Goal: Task Accomplishment & Management: Complete application form

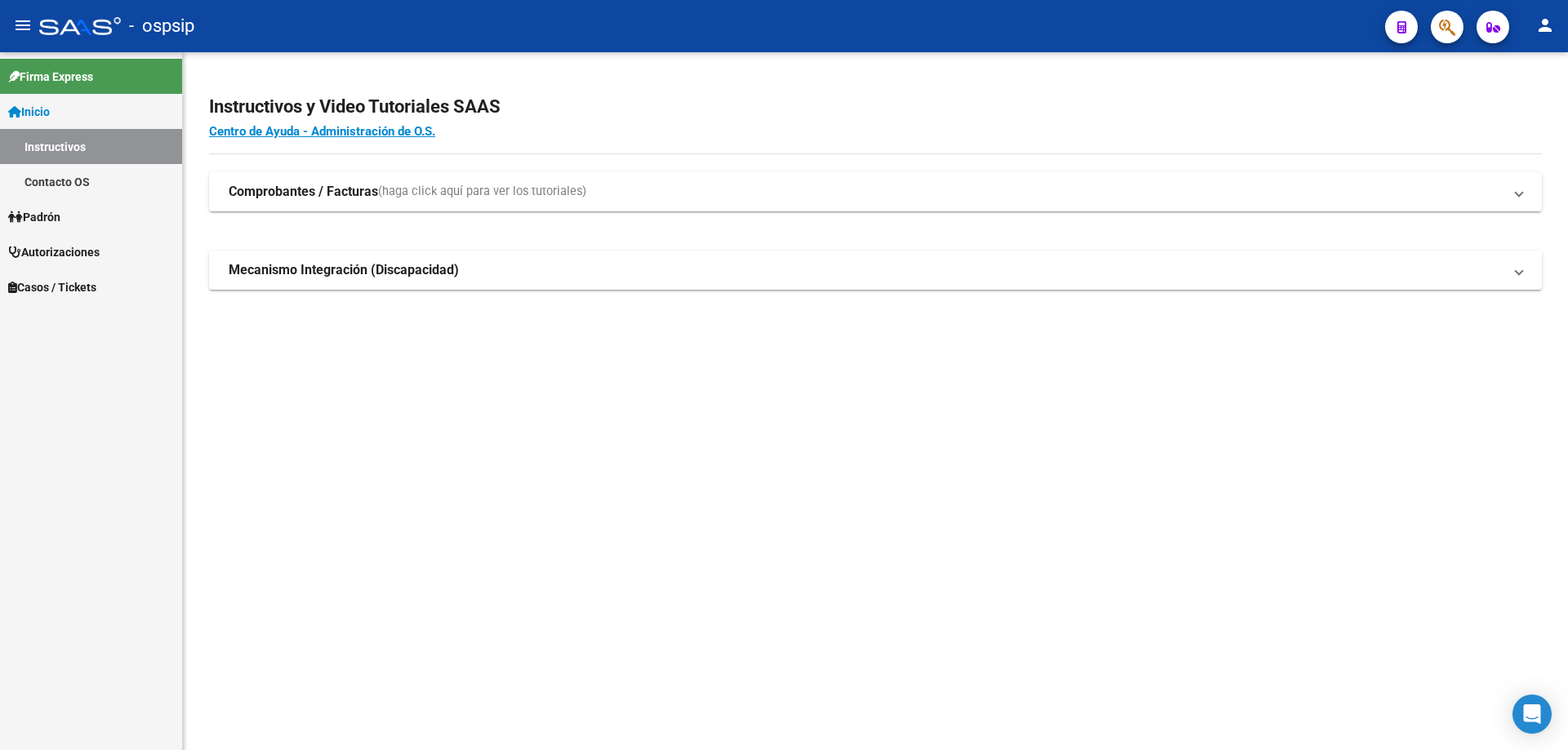
click at [1442, 37] on icon "button" at bounding box center [1446, 28] width 16 height 19
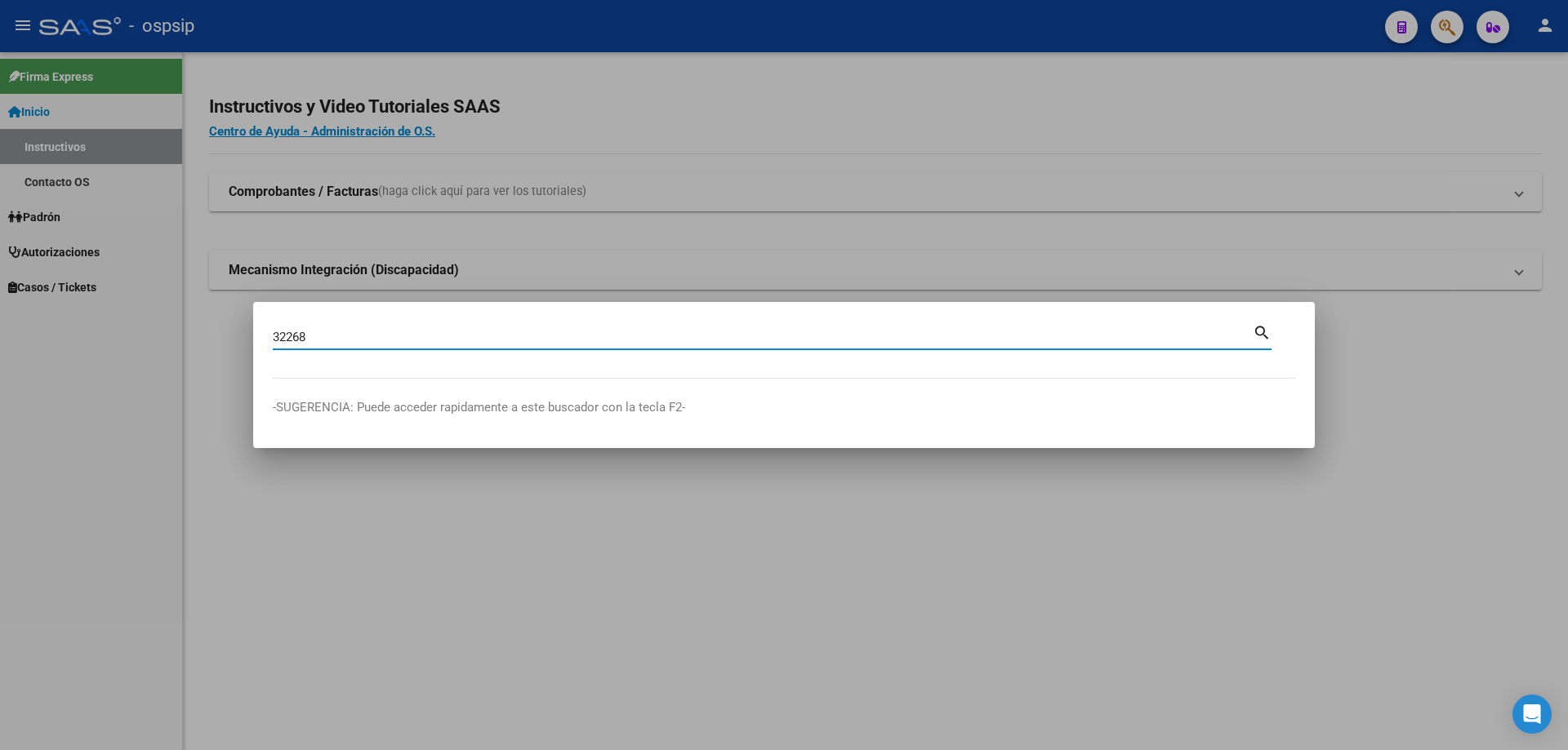
click at [282, 334] on input "32268" at bounding box center [763, 336] width 980 height 14
click at [359, 339] on input "52268" at bounding box center [763, 336] width 980 height 14
type input "52268208"
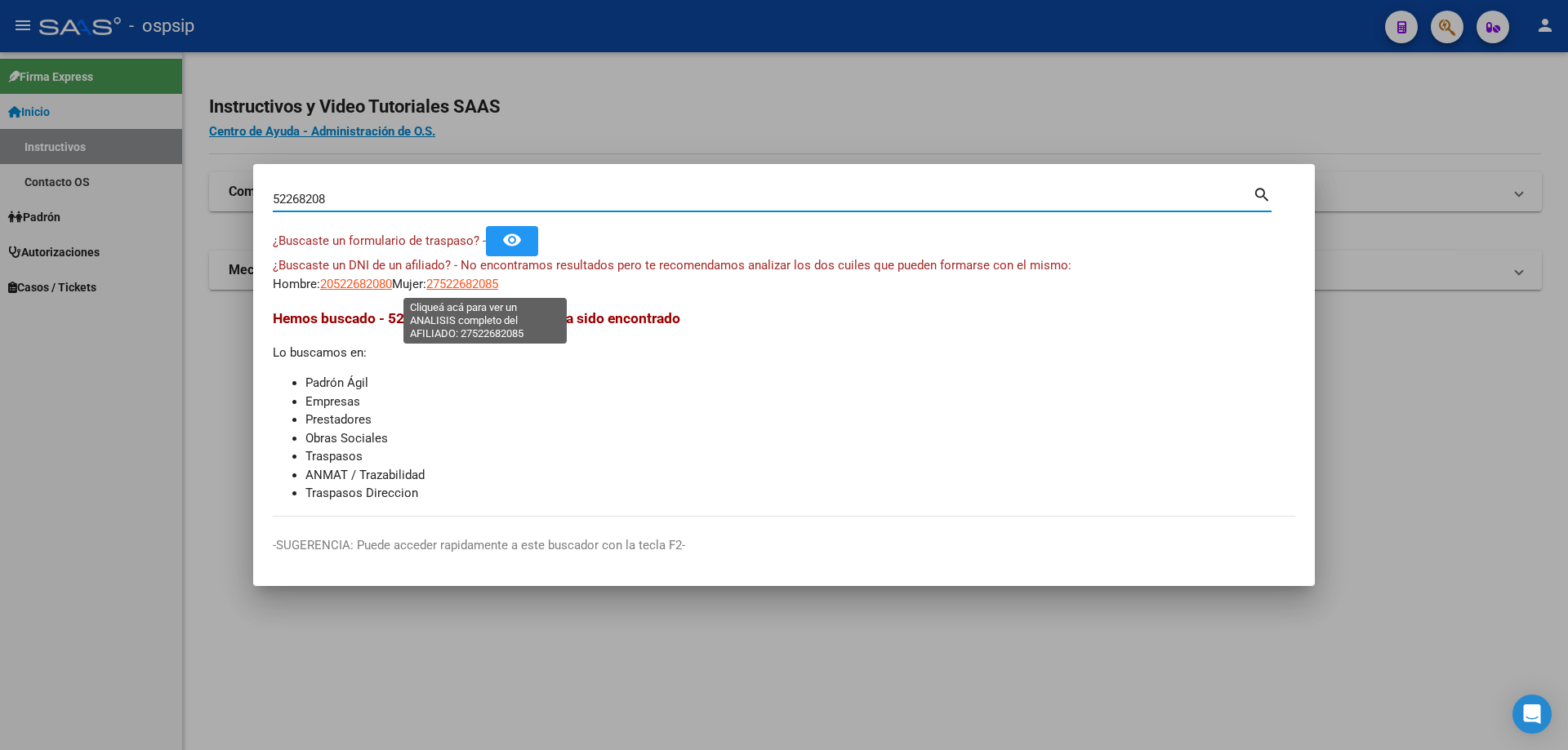
click at [469, 288] on span "27522682085" at bounding box center [463, 283] width 72 height 14
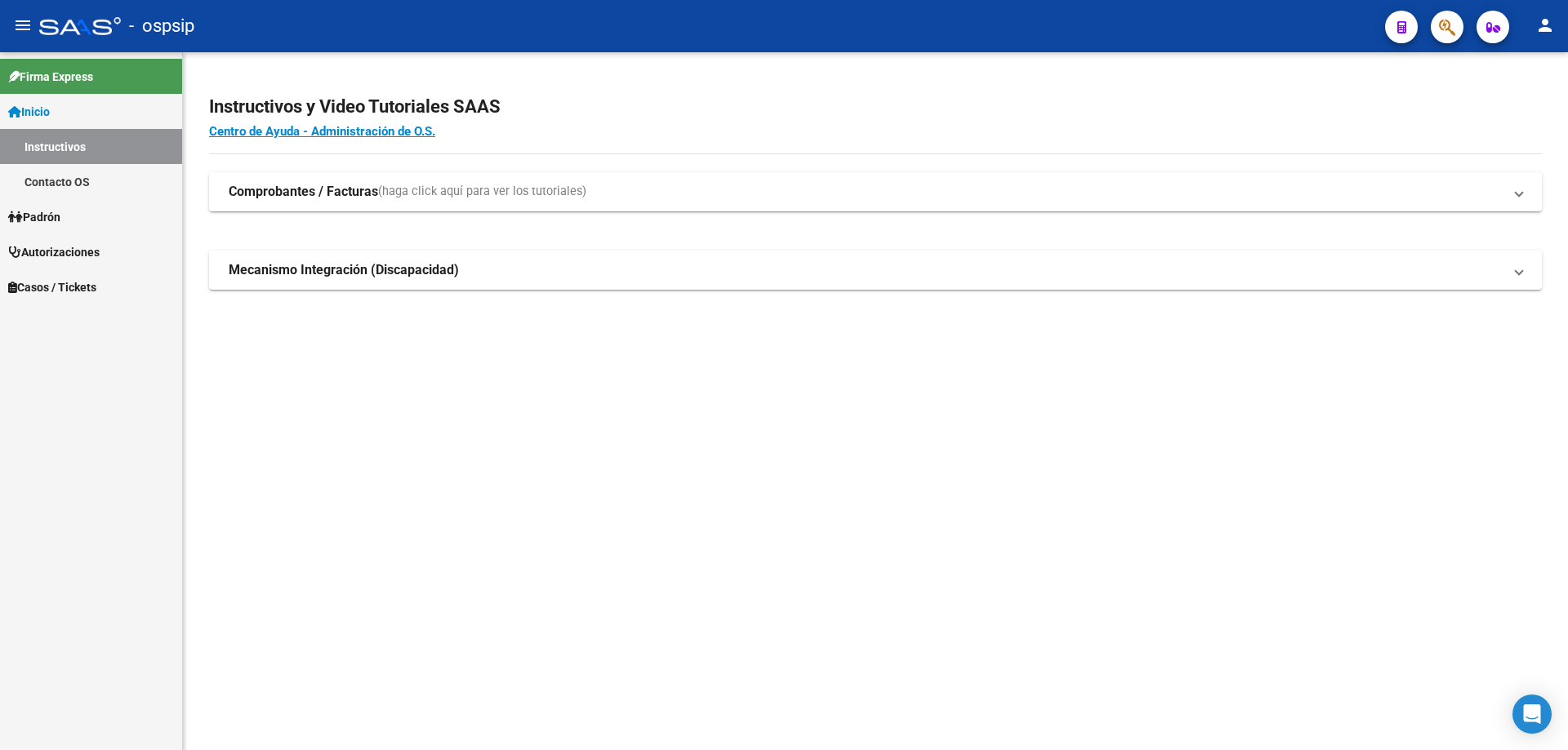
click at [1448, 39] on span "button" at bounding box center [1446, 27] width 16 height 33
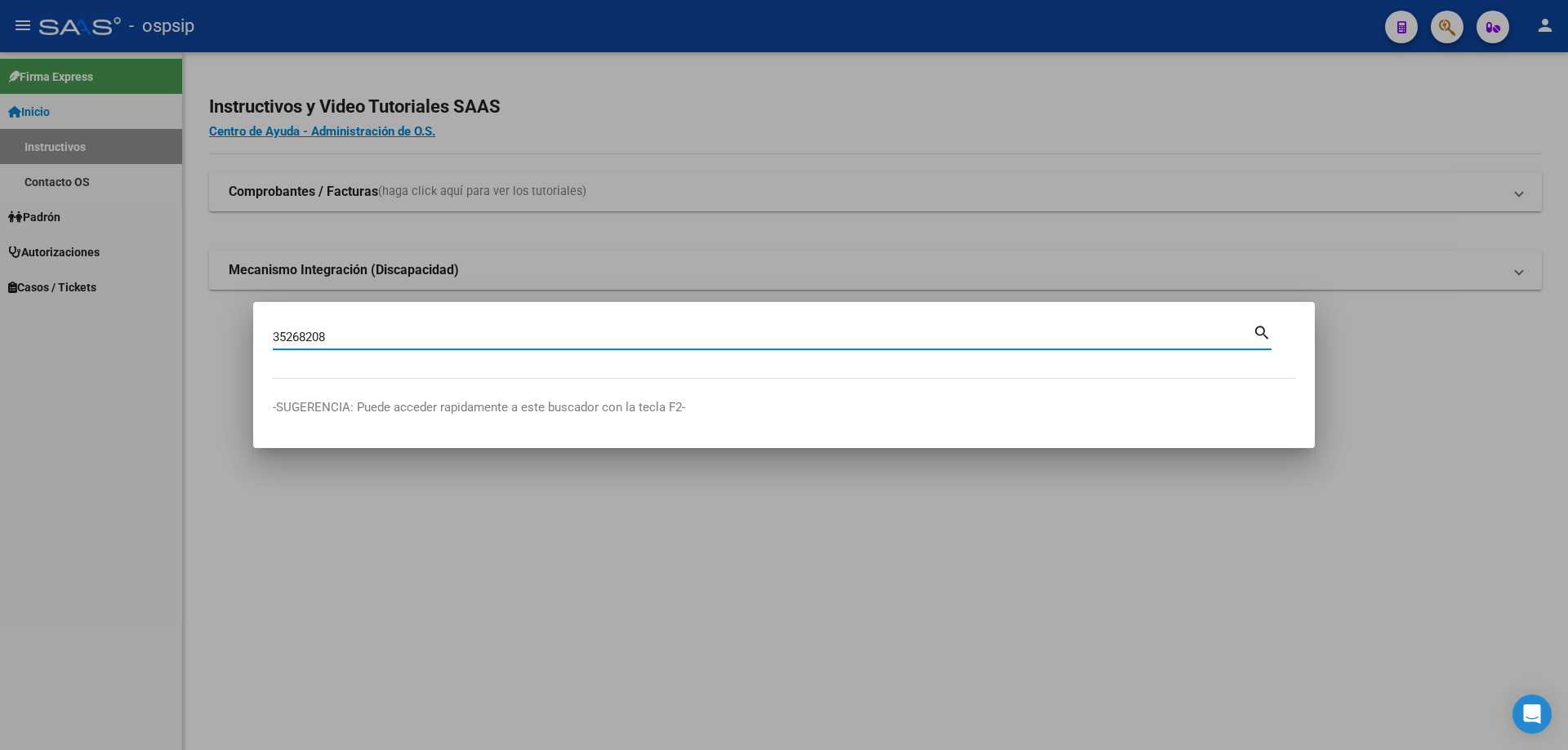
type input "35268208"
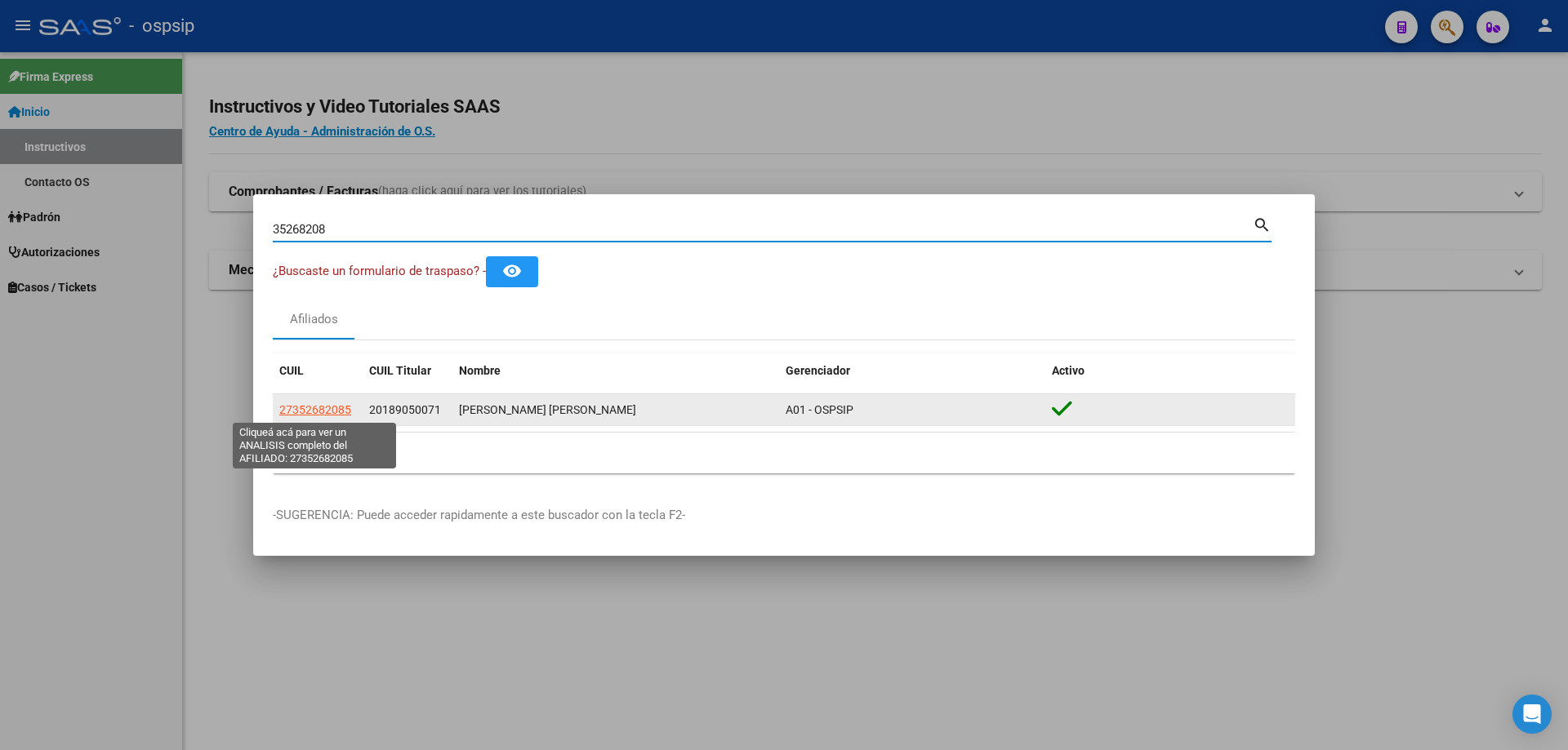
click at [339, 409] on span "27352682085" at bounding box center [315, 410] width 72 height 13
type textarea "27352682085"
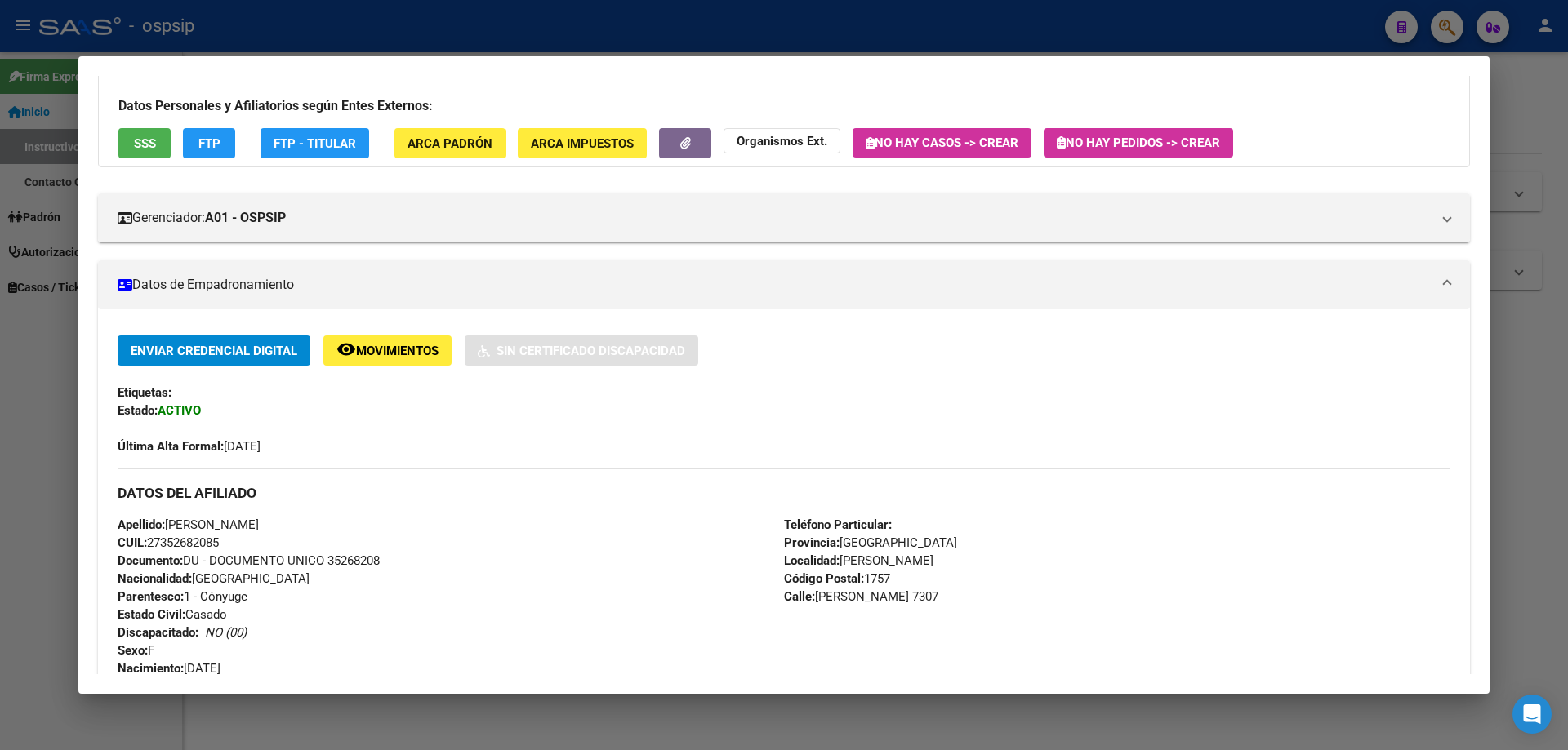
scroll to position [245, 0]
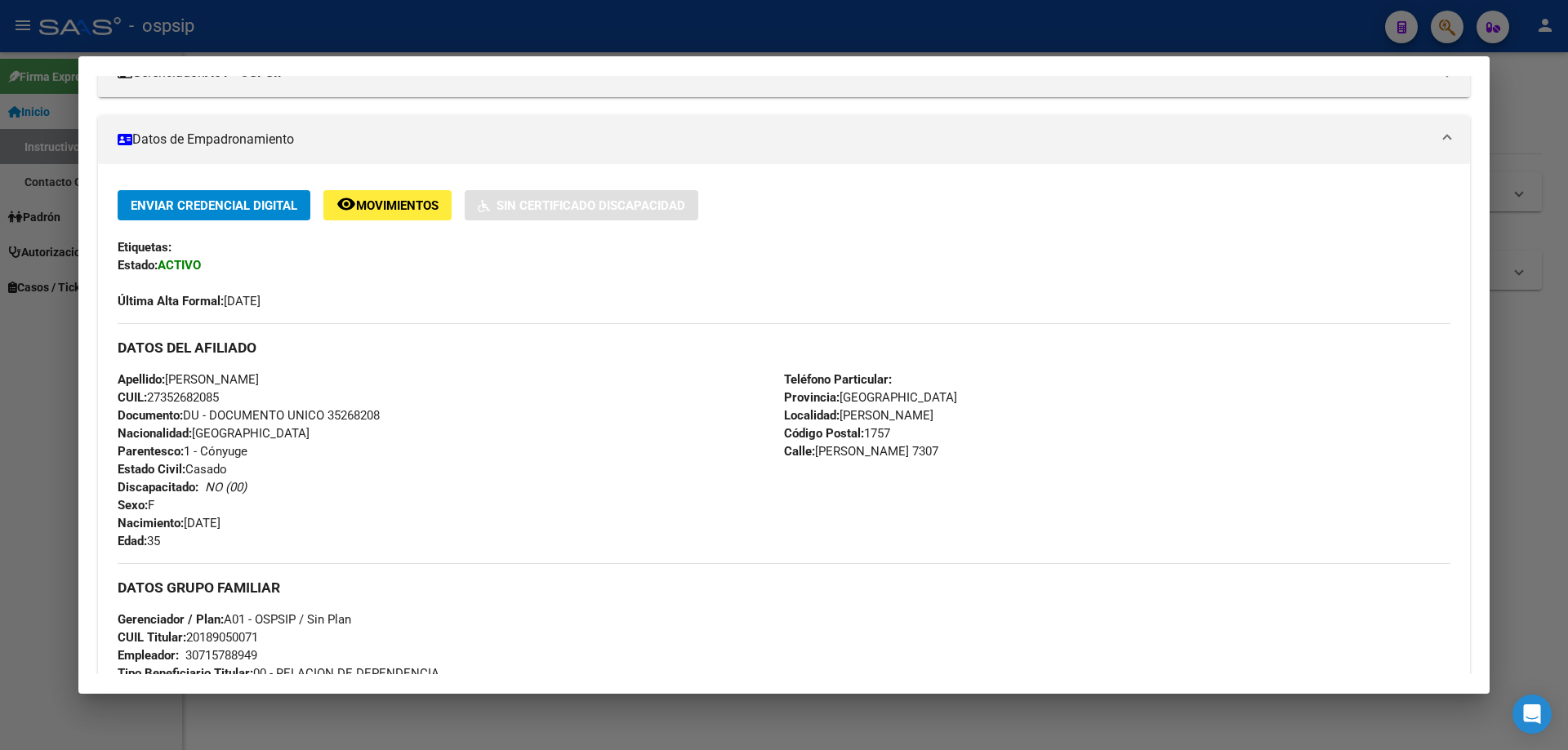
drag, startPoint x: 331, startPoint y: 414, endPoint x: 379, endPoint y: 422, distance: 48.7
click at [380, 422] on span "Documento: DU - DOCUMENTO UNICO 35268208" at bounding box center [249, 415] width 262 height 14
copy span "35268208"
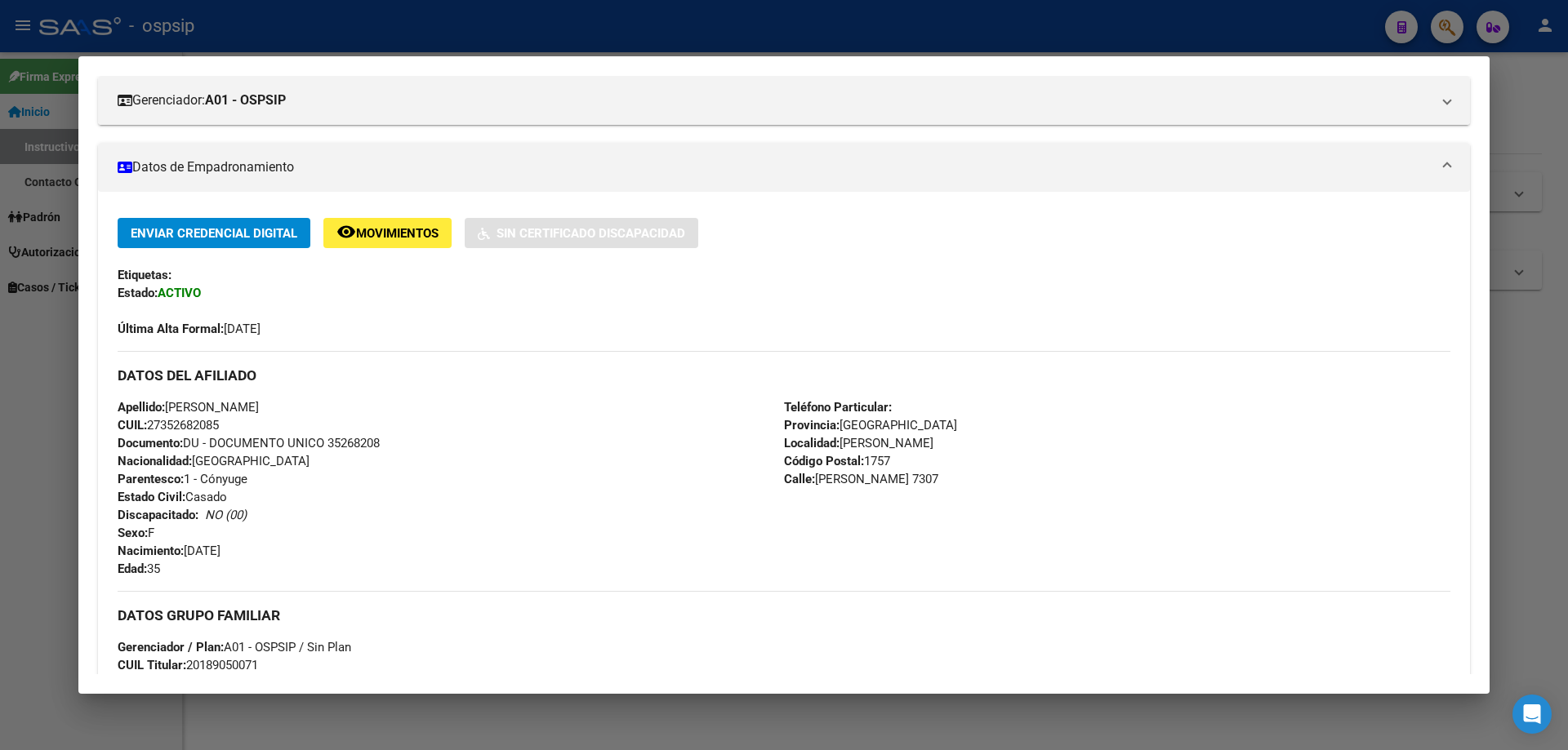
scroll to position [0, 0]
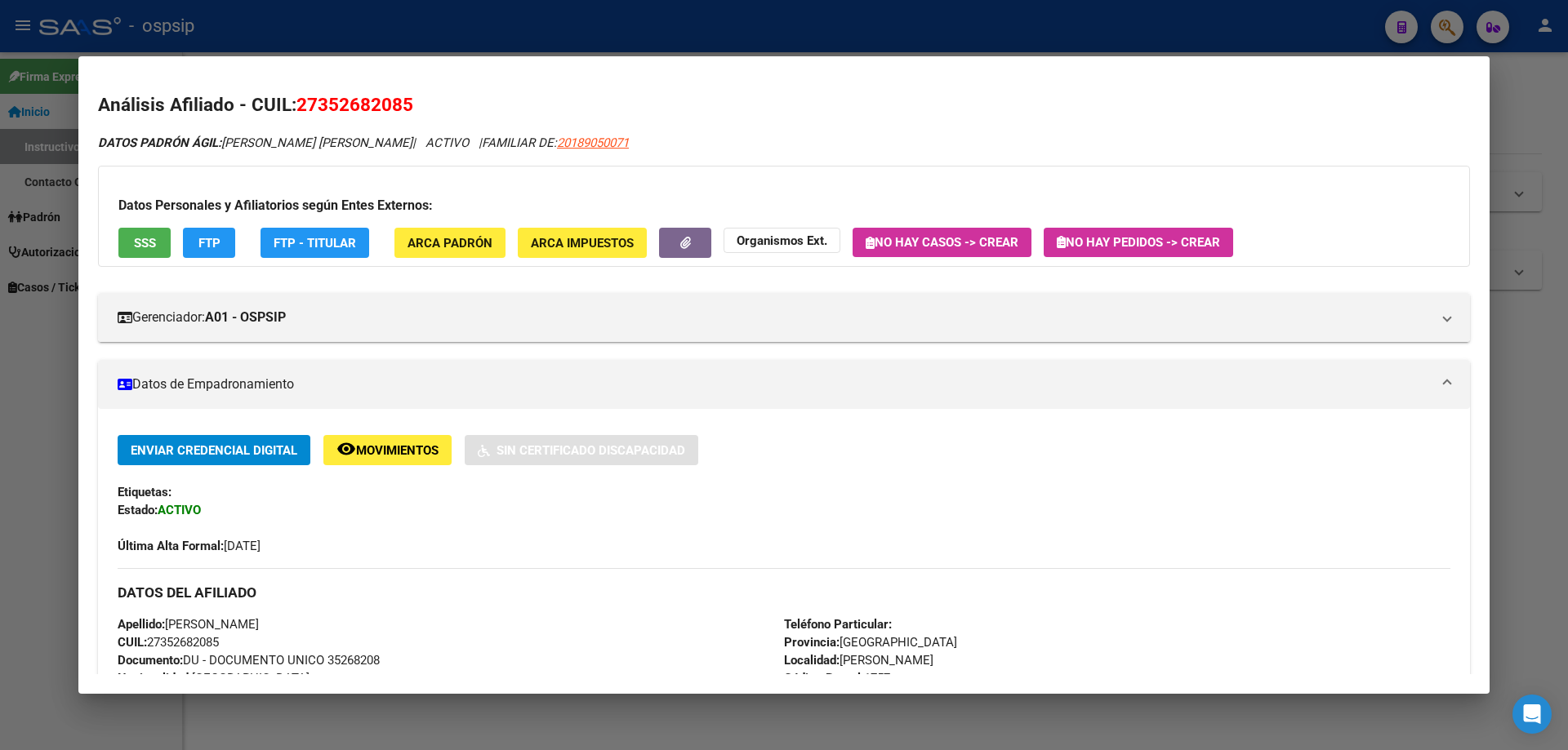
drag, startPoint x: 336, startPoint y: 663, endPoint x: 383, endPoint y: 478, distance: 190.9
click at [383, 478] on div "Enviar Credencial Digital remove_red_eye Movimientos Sin Certificado Discapacid…" at bounding box center [784, 495] width 1332 height 120
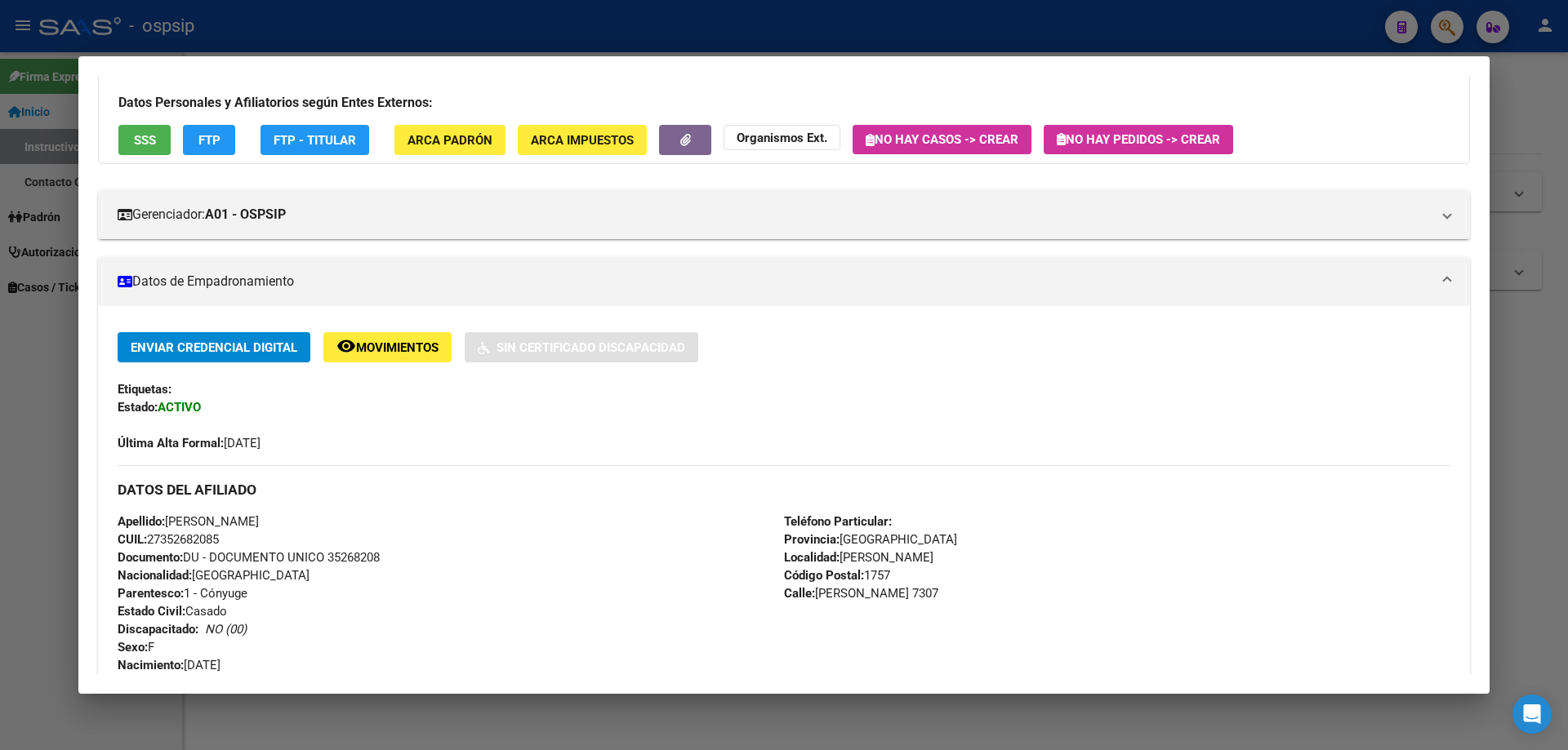
scroll to position [142, 0]
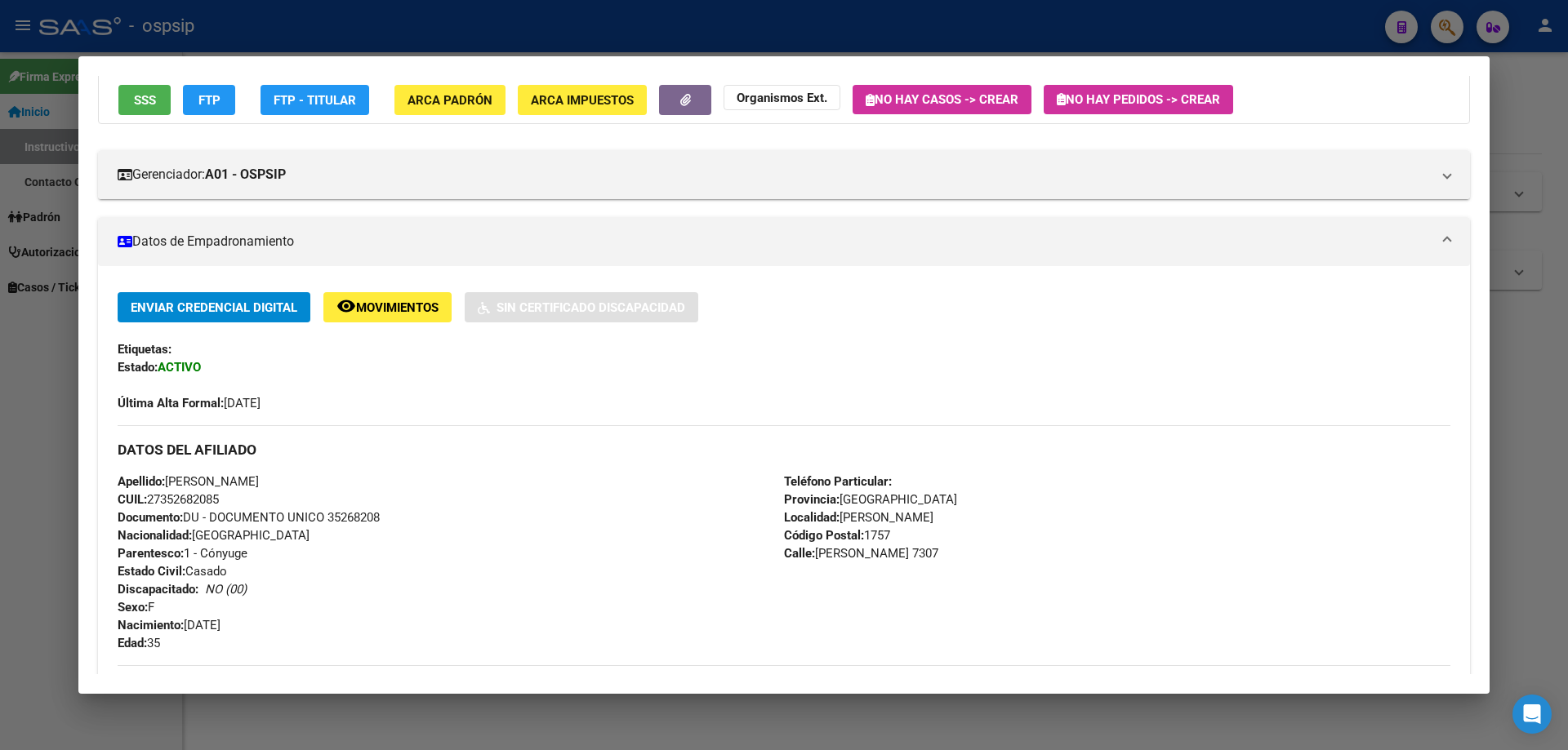
drag, startPoint x: 325, startPoint y: 663, endPoint x: 369, endPoint y: 663, distance: 44.0
click at [363, 584] on div "Apellido: [PERSON_NAME]: 27352682085 Documento: DU - DOCUMENTO UNICO 35268208 N…" at bounding box center [451, 562] width 667 height 179
drag, startPoint x: 329, startPoint y: 516, endPoint x: 378, endPoint y: 516, distance: 49.0
click at [378, 516] on span "Documento: DU - DOCUMENTO UNICO 35268208" at bounding box center [249, 516] width 262 height 14
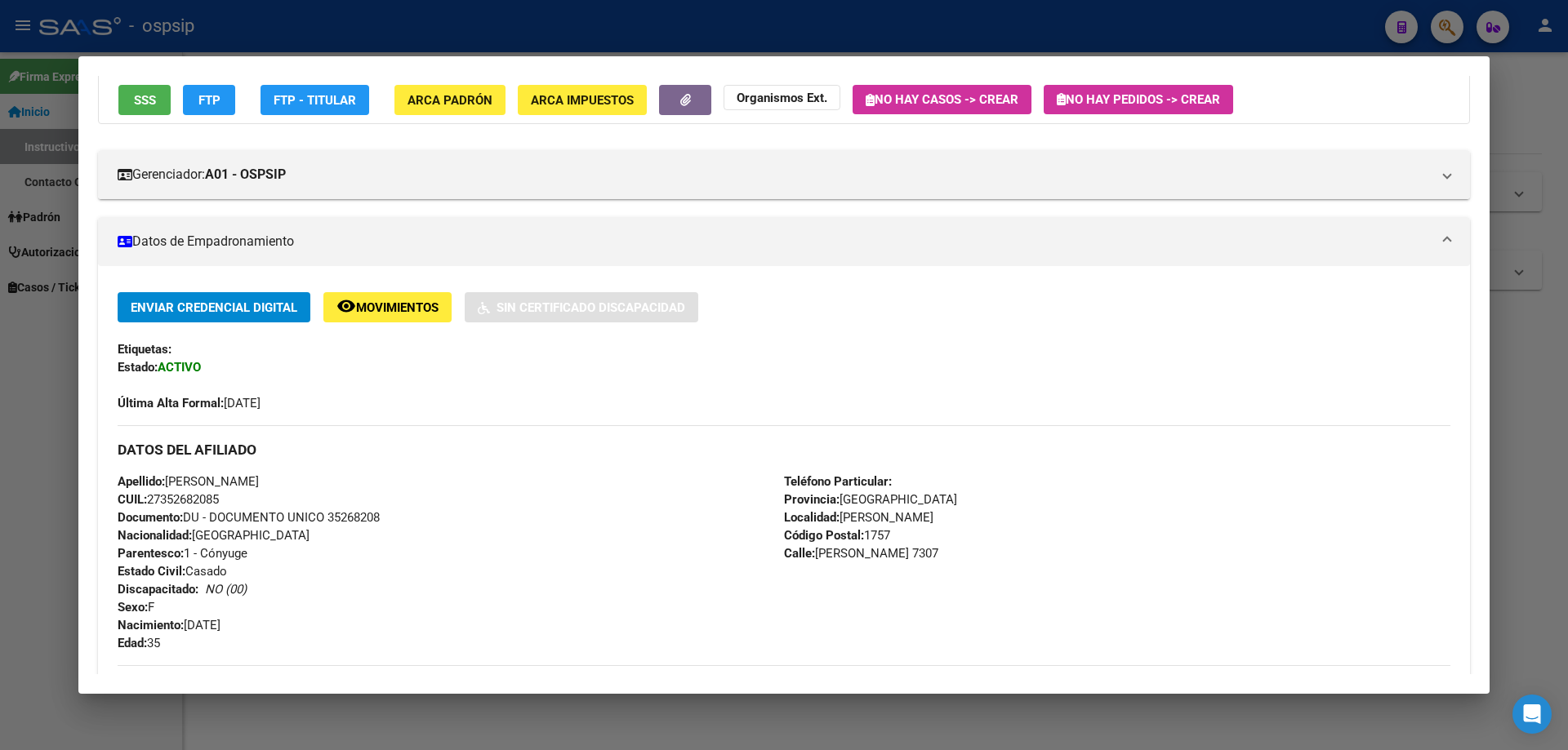
click at [387, 516] on div "Apellido: [PERSON_NAME]: 27352682085 Documento: DU - DOCUMENTO UNICO 35268208 N…" at bounding box center [451, 562] width 667 height 179
drag, startPoint x: 387, startPoint y: 516, endPoint x: 331, endPoint y: 521, distance: 56.2
click at [331, 521] on div "Apellido: [PERSON_NAME]: 27352682085 Documento: DU - DOCUMENTO UNICO 35268208 N…" at bounding box center [451, 562] width 667 height 179
copy span "35268208"
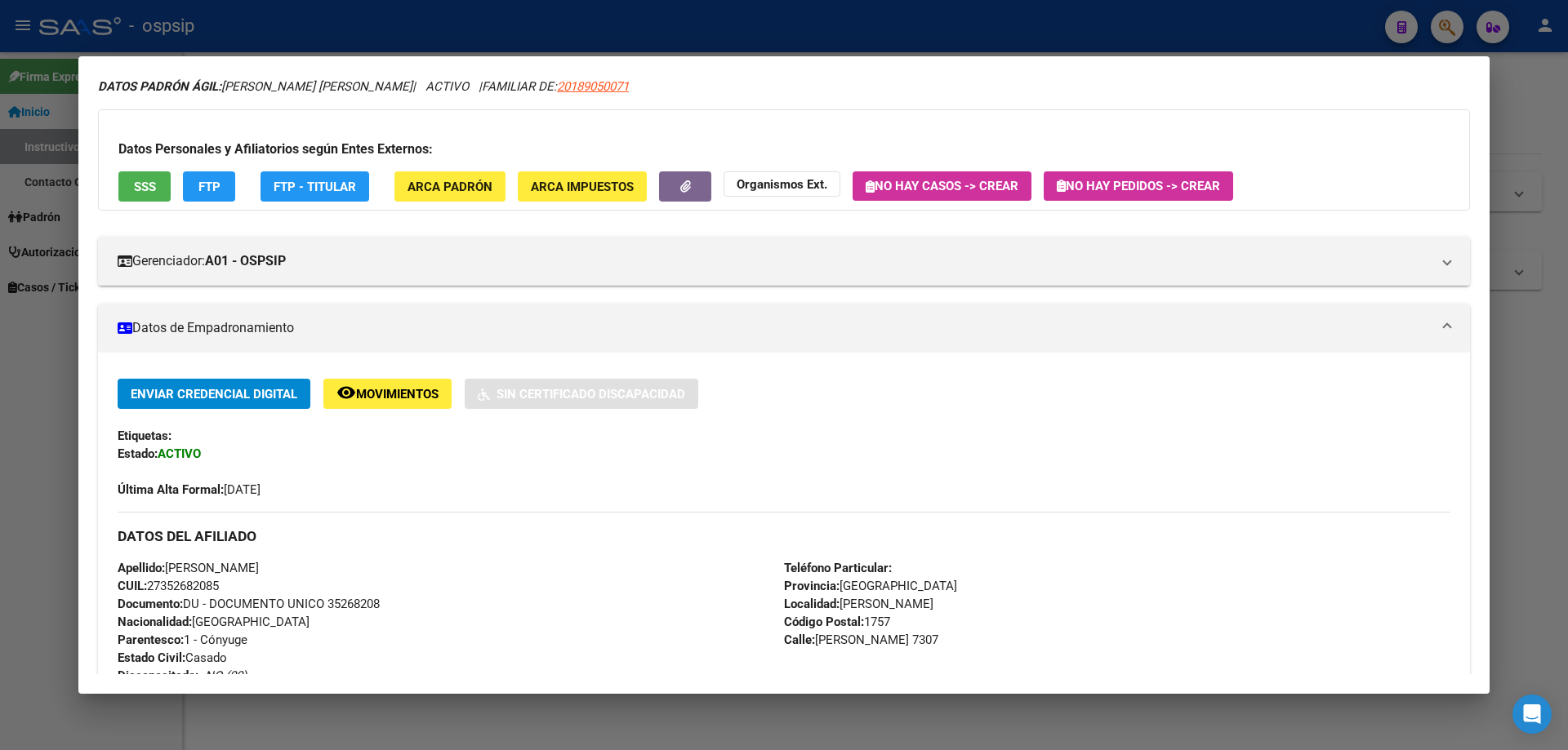
scroll to position [0, 0]
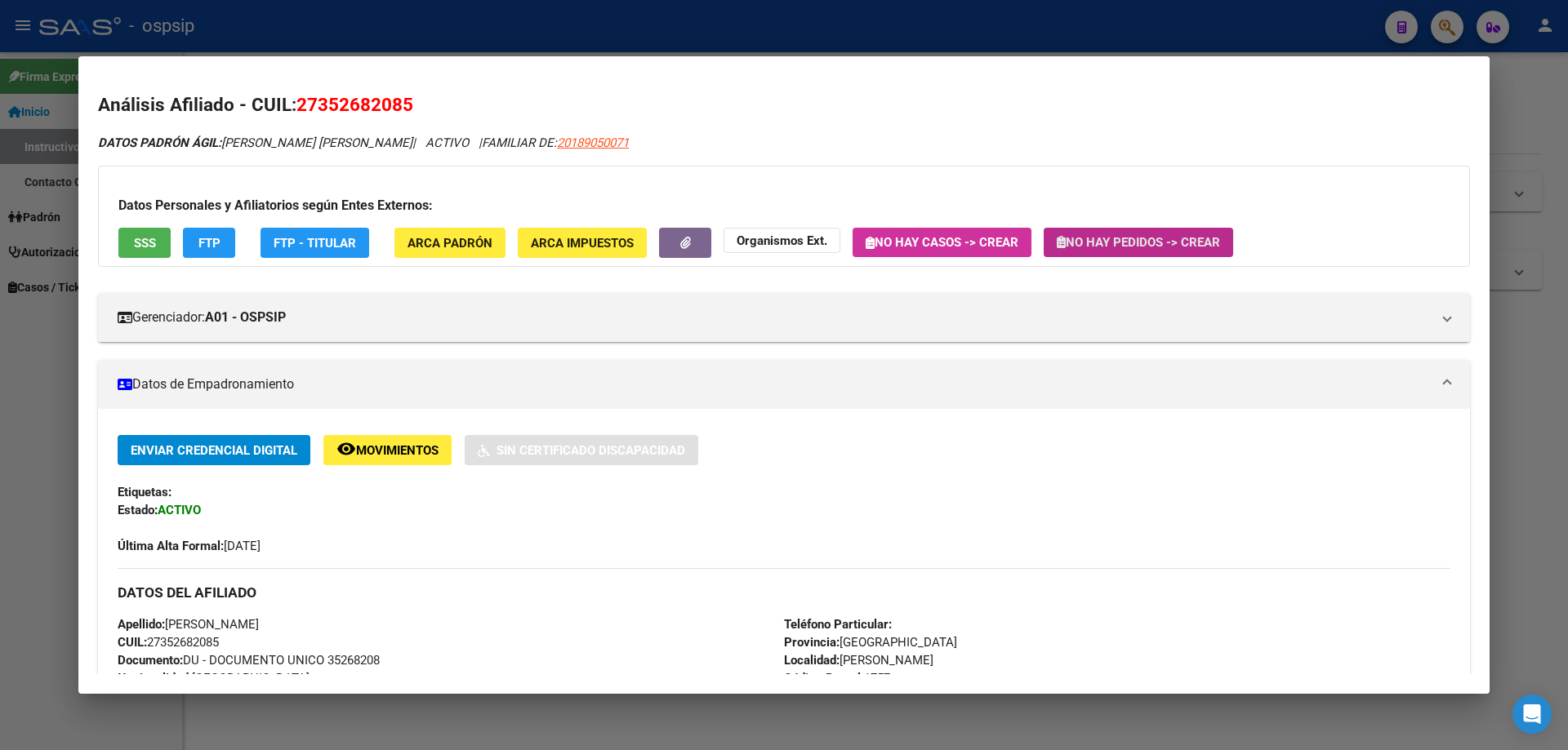
click at [1169, 248] on span "No hay Pedidos -> Crear" at bounding box center [1139, 242] width 163 height 14
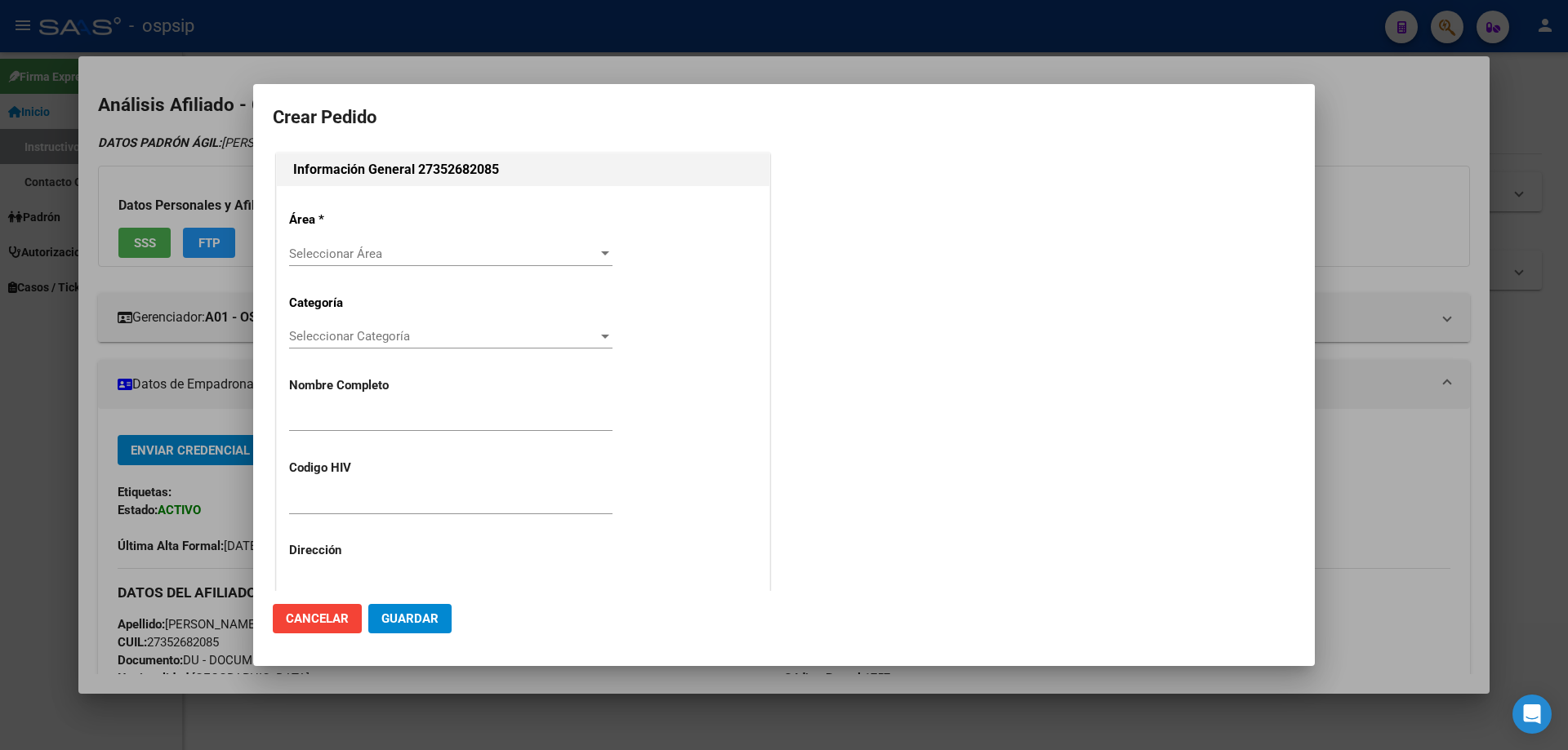
type input "[PERSON_NAME]"
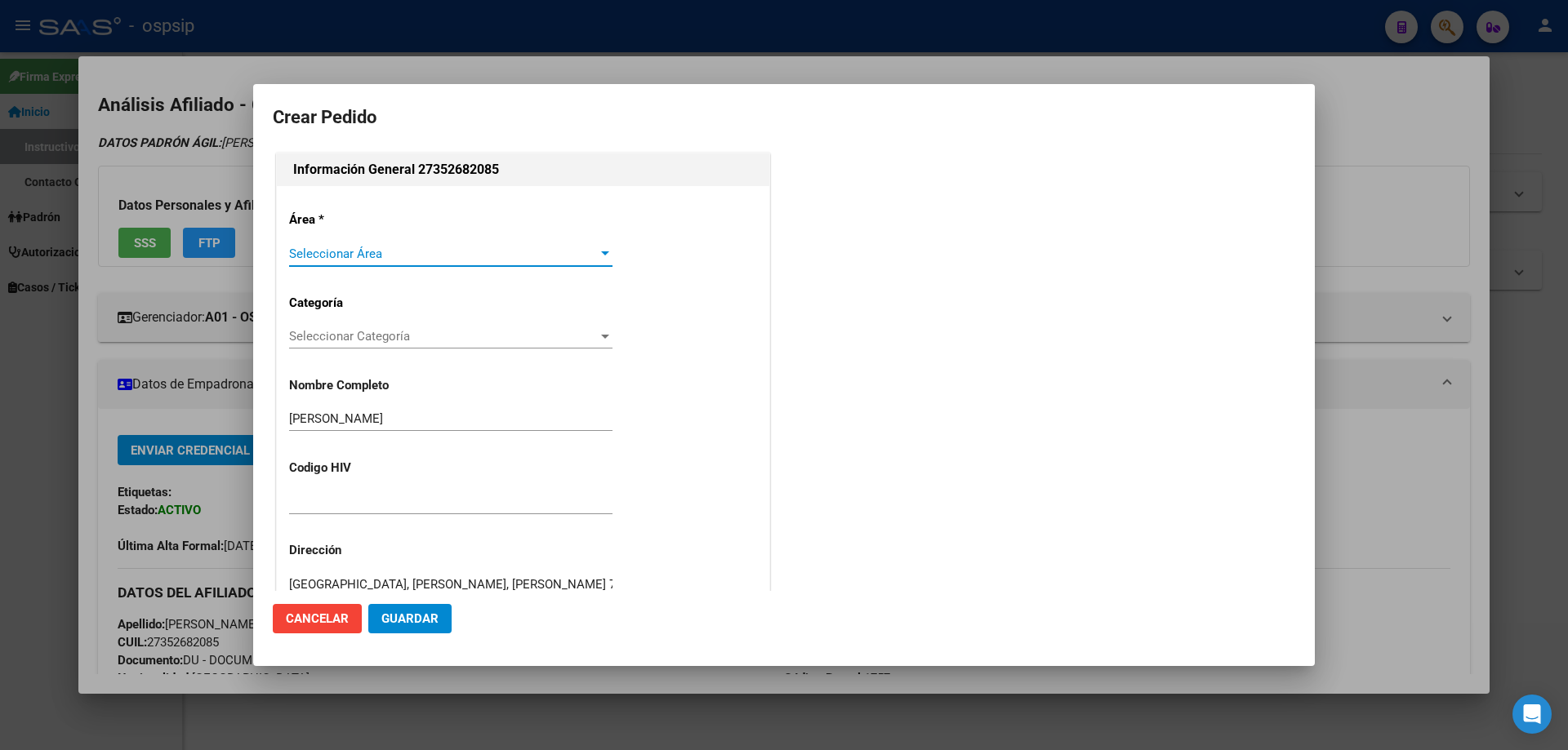
click at [420, 250] on span "Seleccionar Área" at bounding box center [443, 253] width 309 height 14
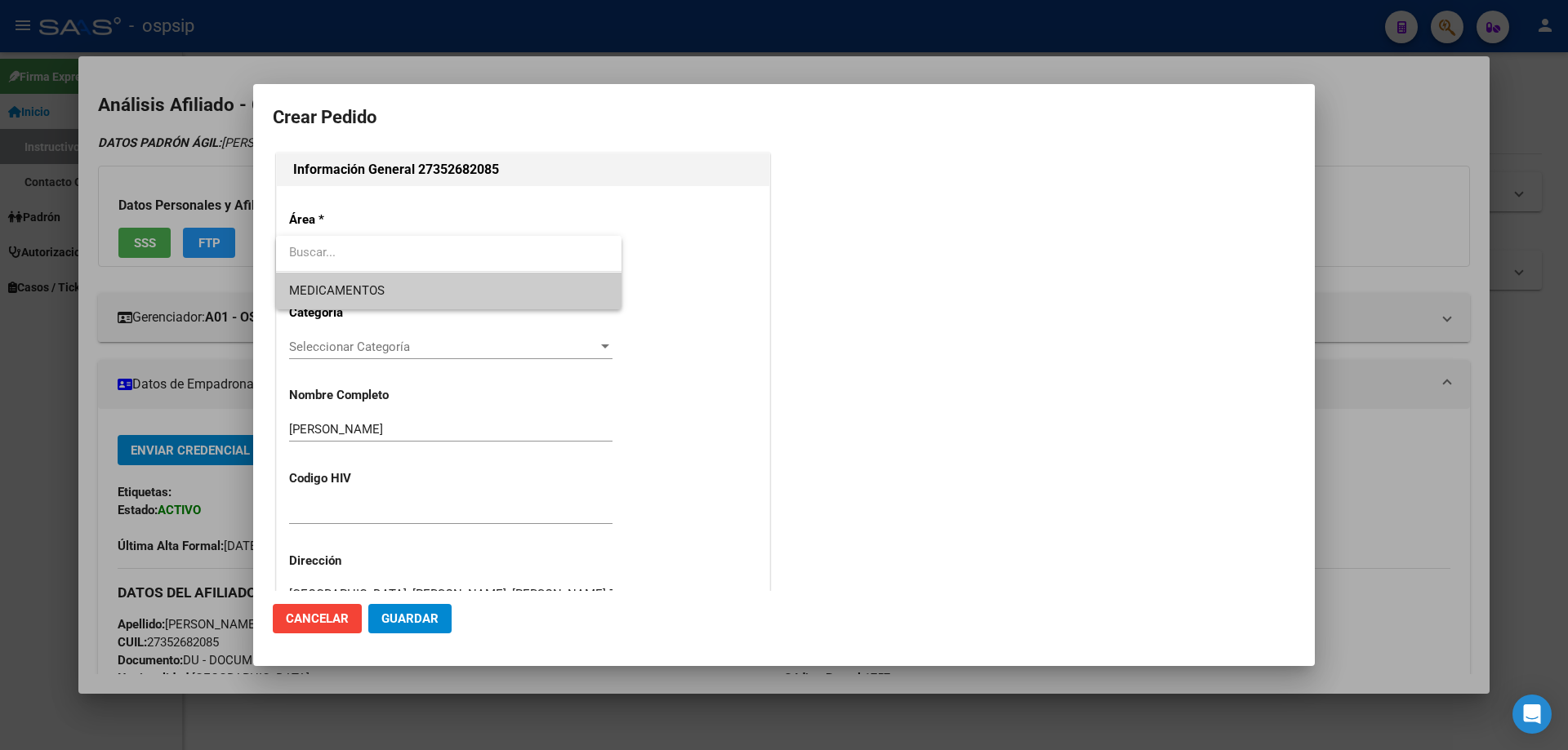
click at [379, 294] on span "MEDICAMENTOS" at bounding box center [336, 290] width 96 height 14
type input "[GEOGRAPHIC_DATA], [PERSON_NAME], [PERSON_NAME] 7307"
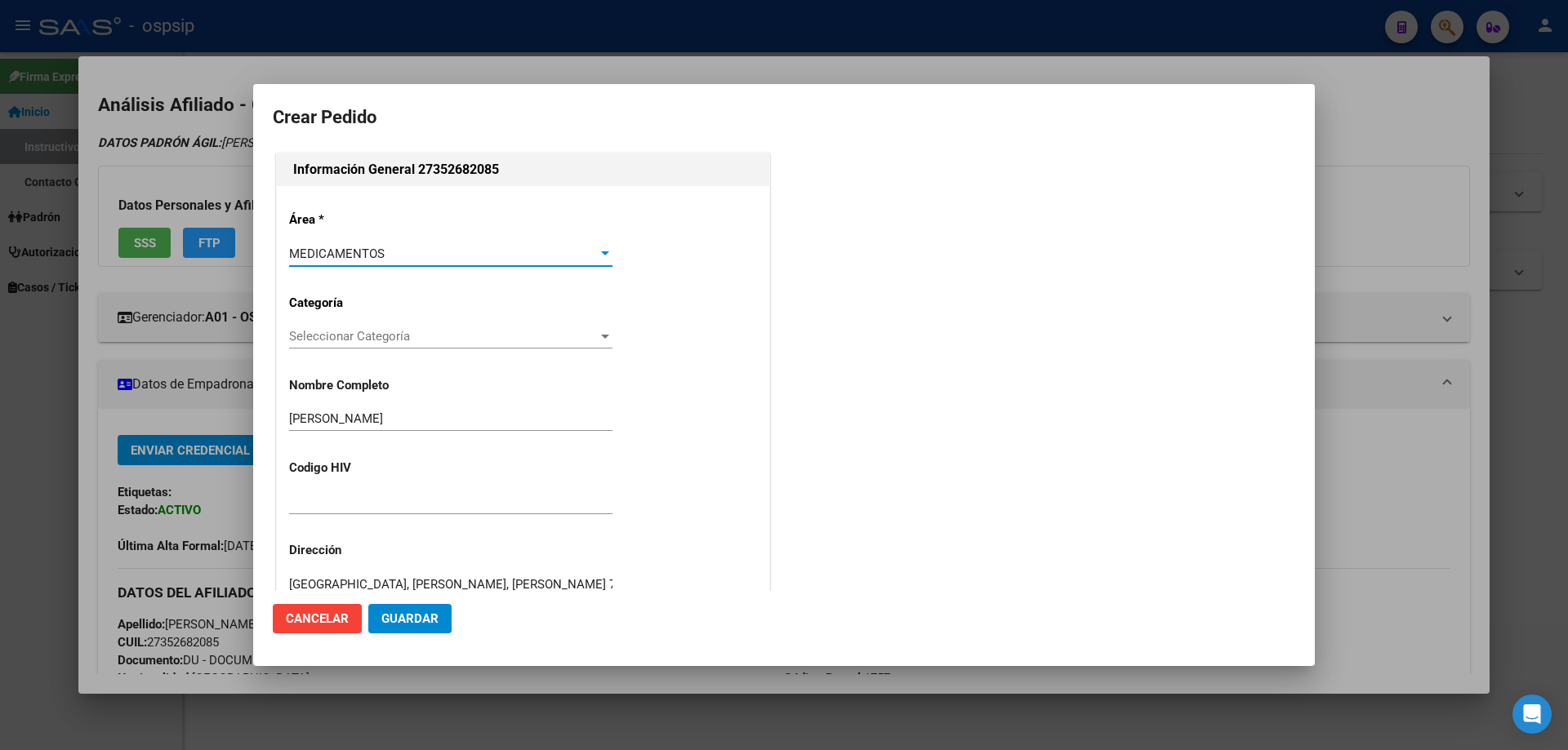
scroll to position [163, 0]
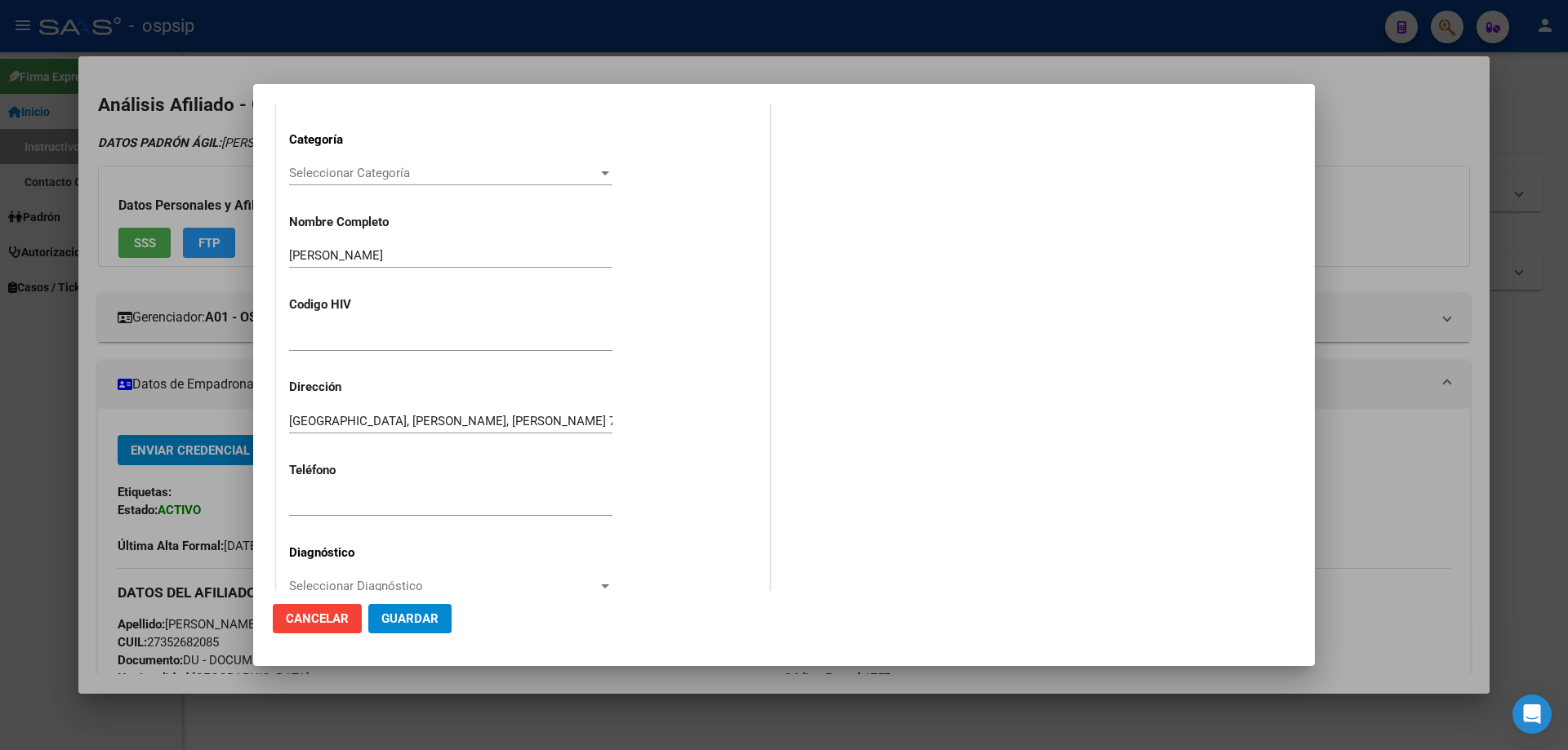
click at [340, 346] on input "text" at bounding box center [450, 338] width 323 height 14
type input "NO CORRESPONDE"
click at [328, 516] on div at bounding box center [450, 512] width 323 height 40
click at [320, 509] on input "text" at bounding box center [450, 503] width 323 height 14
type input "NO CORRESPONDE"
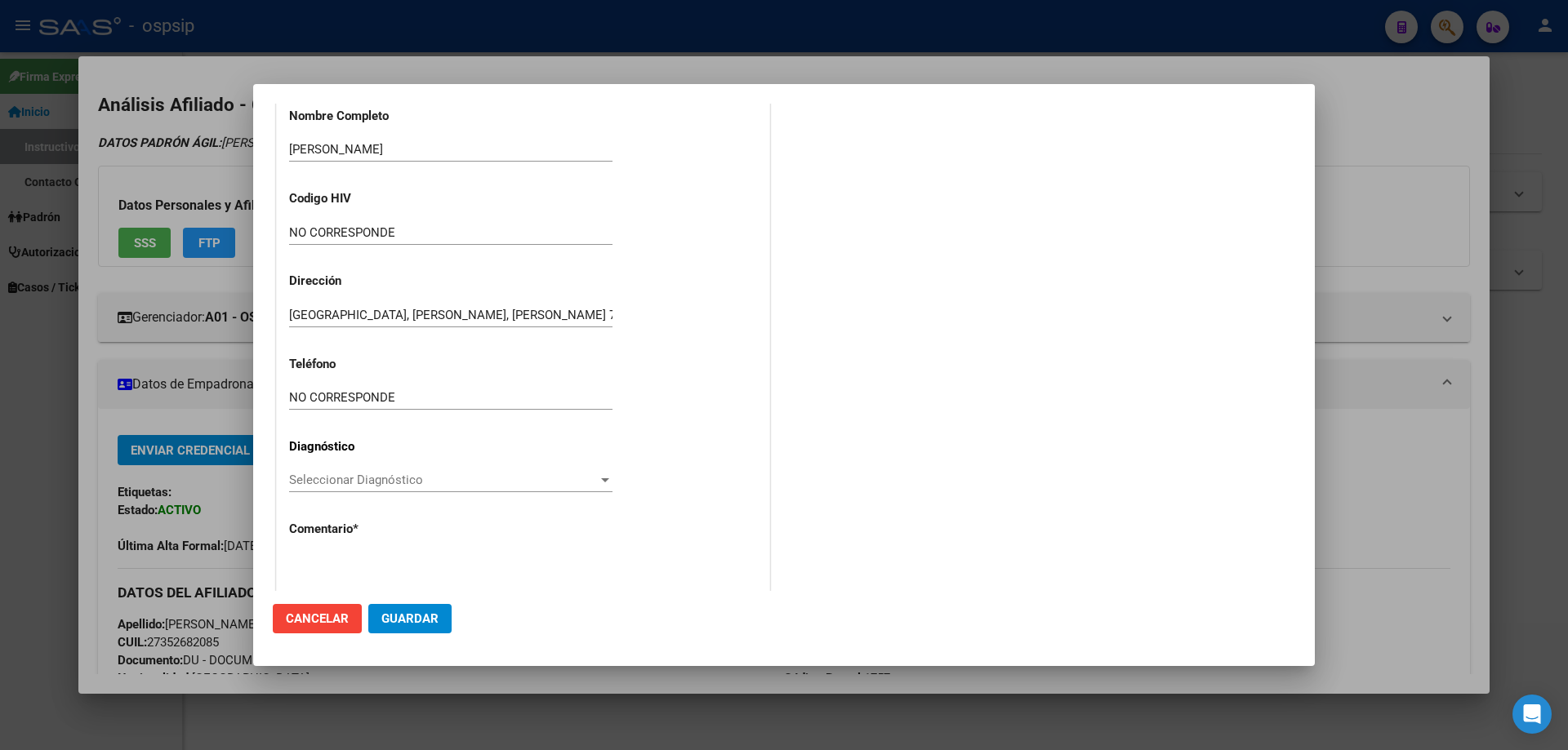
scroll to position [366, 0]
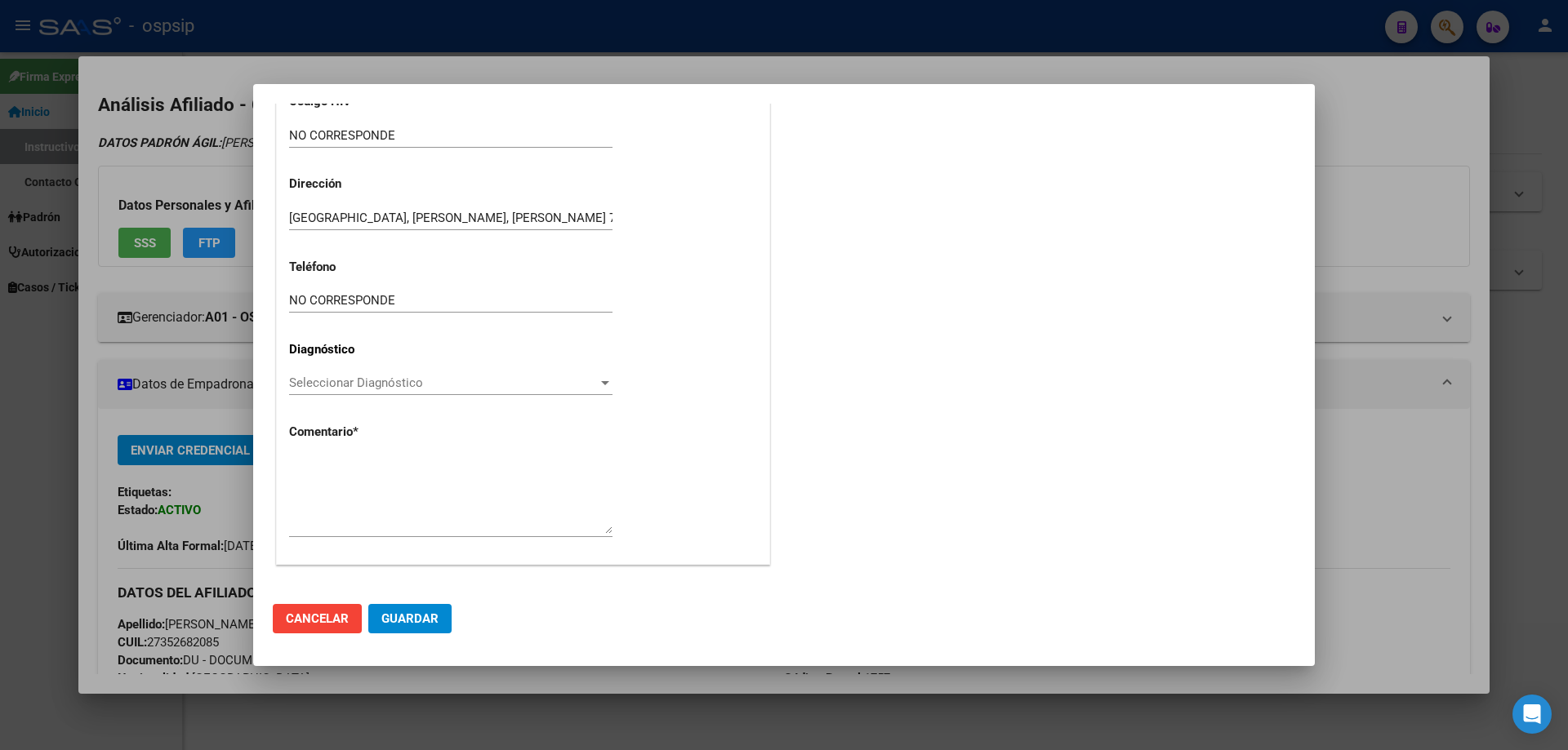
click at [302, 395] on div "Seleccionar Diagnóstico Seleccionar Diagnóstico" at bounding box center [450, 383] width 323 height 25
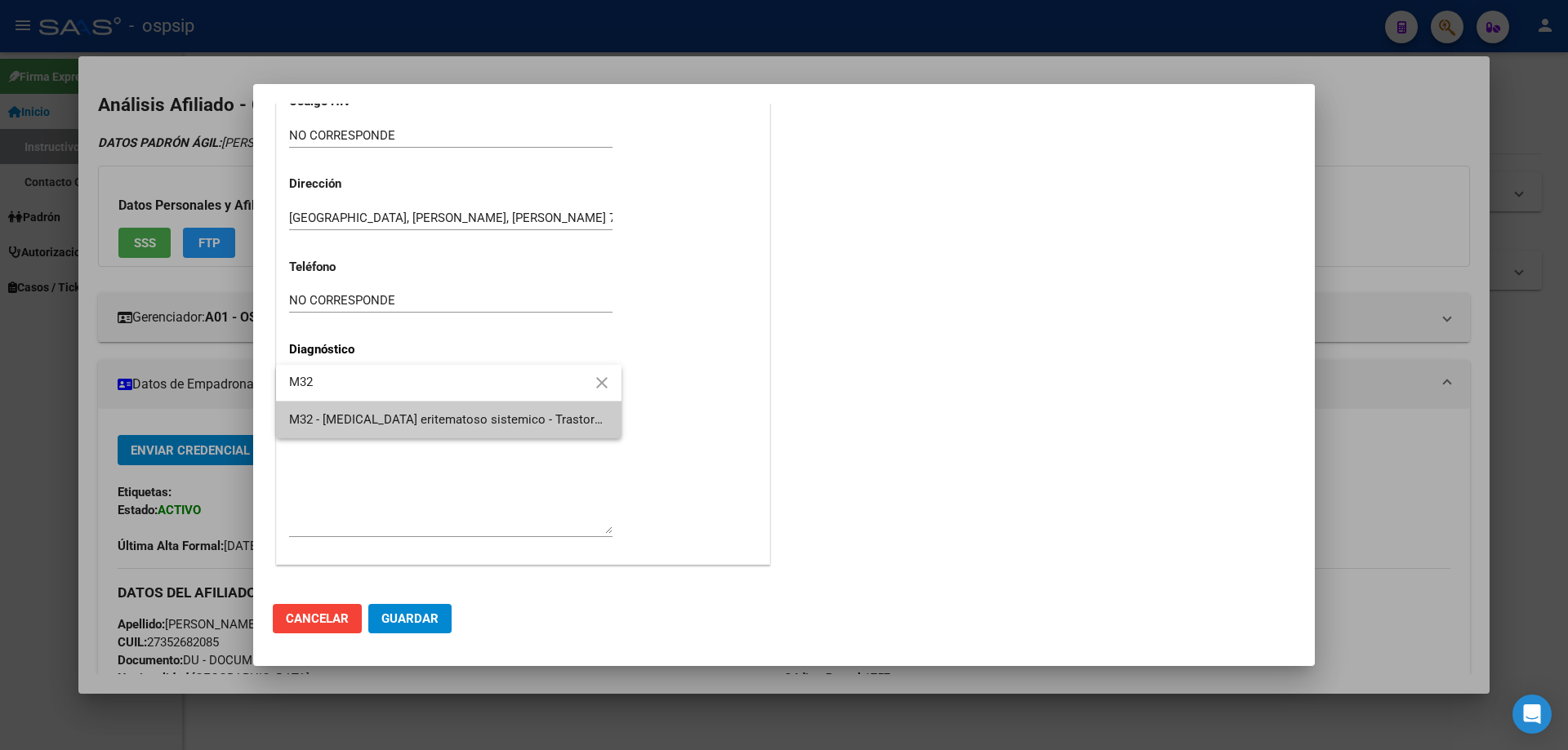
type input "M32"
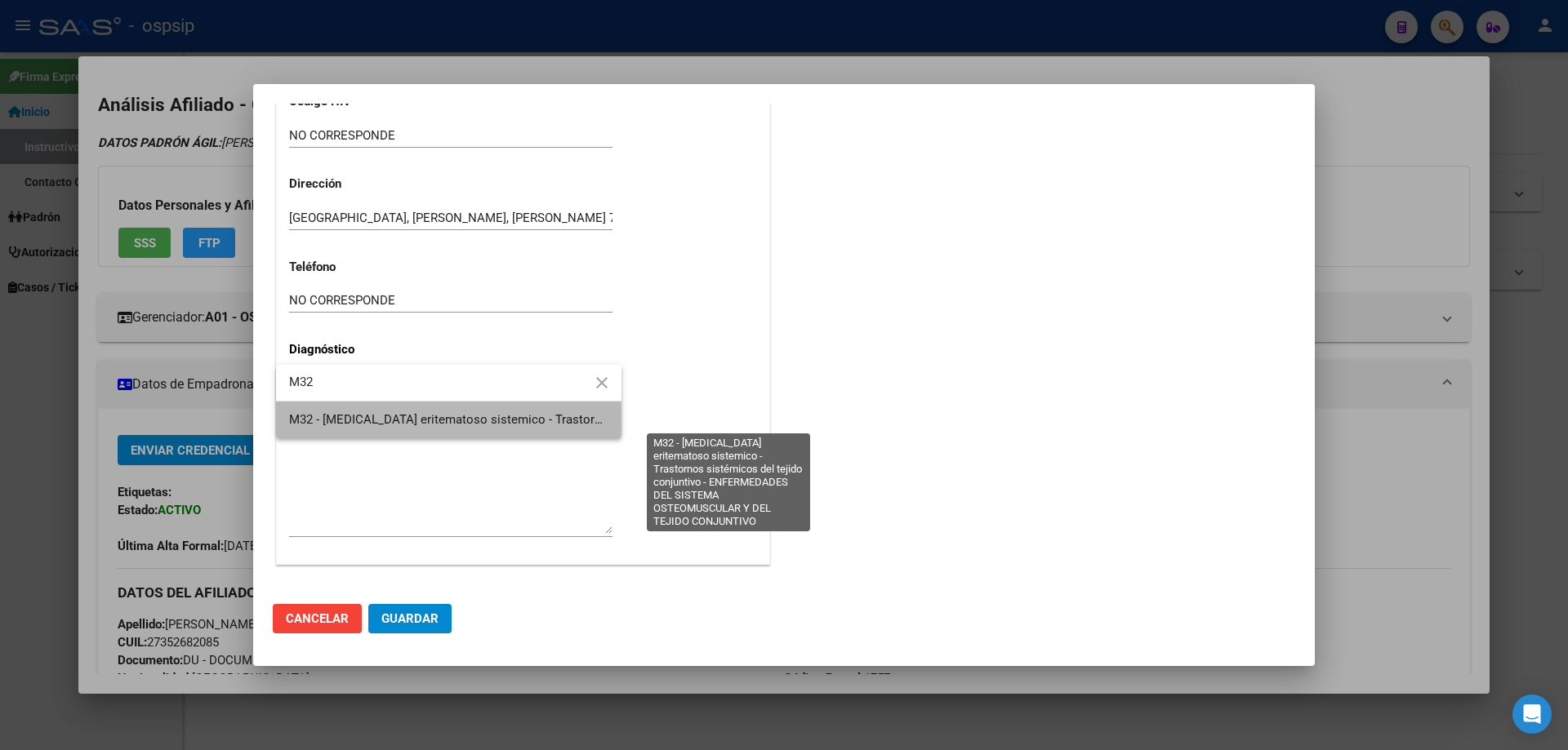
click at [342, 420] on span "M32 - [MEDICAL_DATA] eritematoso sistemico - Trastornos sistémicos del tejido c…" at bounding box center [765, 419] width 954 height 14
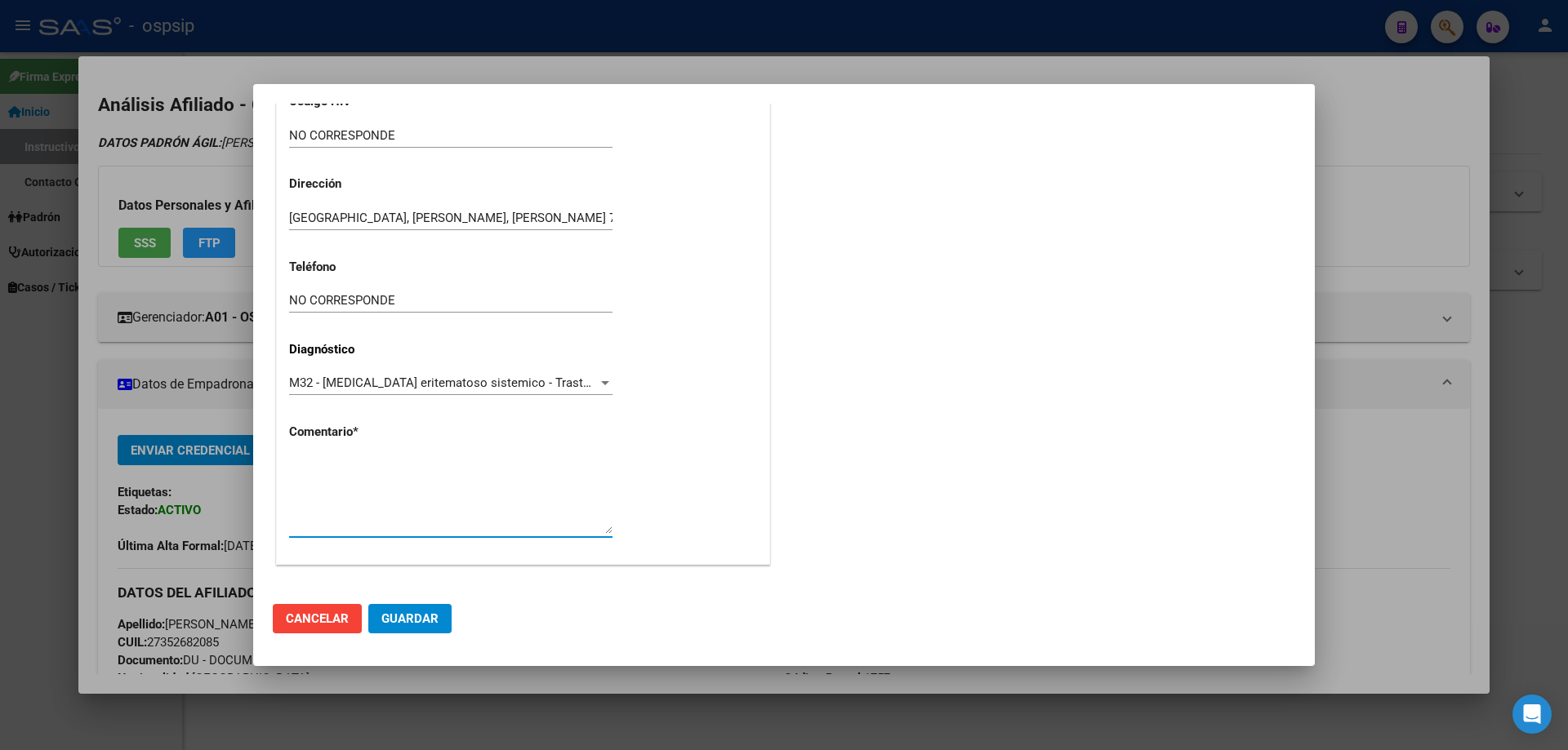
paste textarea "Diagnóstico: AR Médico Tratante: [PERSON_NAME]: [PHONE_NUMBER] Correo electróni…"
click at [514, 472] on textarea "Diagnóstico: AR Médico Tratante: [PERSON_NAME]: [PHONE_NUMBER] Correo electróni…" at bounding box center [450, 495] width 323 height 77
click at [408, 460] on textarea "Diagnóstico: AR Médico Tratante: [PERSON_NAME]: [PHONE_NUMBER] Correo electróni…" at bounding box center [450, 495] width 323 height 77
click at [524, 476] on textarea "Diagnóstico: LES Médico Tratante: [PERSON_NAME]: [PHONE_NUMBER] Correo electrón…" at bounding box center [450, 495] width 323 height 77
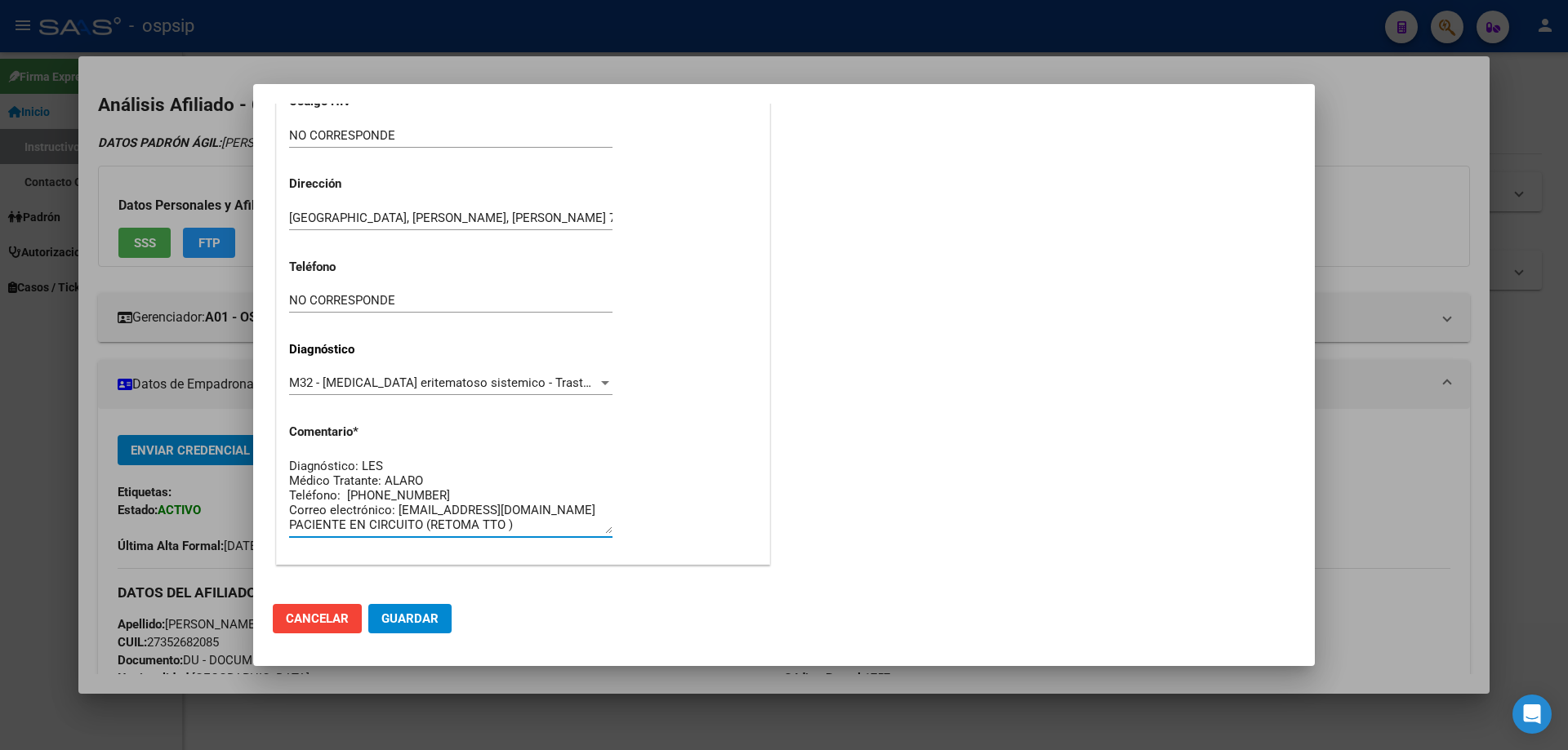
click at [428, 493] on textarea "Diagnóstico: LES Médico Tratante: ALARO Teléfono: [PHONE_NUMBER] Correo electró…" at bounding box center [450, 495] width 323 height 77
click at [527, 504] on textarea "Diagnóstico: LES Médico Tratante: ALARO Teléfono: AGUARDANDO DATOS Correo elect…" at bounding box center [450, 495] width 323 height 77
paste textarea "[PERSON_NAME][EMAIL_ADDRESS][PERSON_NAME][PERSON_NAME][DOMAIN_NAME]"
click at [519, 526] on textarea "Diagnóstico: LES Médico Tratante: ALARO Teléfono: AGUARDANDO DATOS Correo elect…" at bounding box center [450, 495] width 323 height 77
type textarea "Diagnóstico: LES Médico Tratante: ALARO Teléfono: AGUARDANDO DATOS Correo elect…"
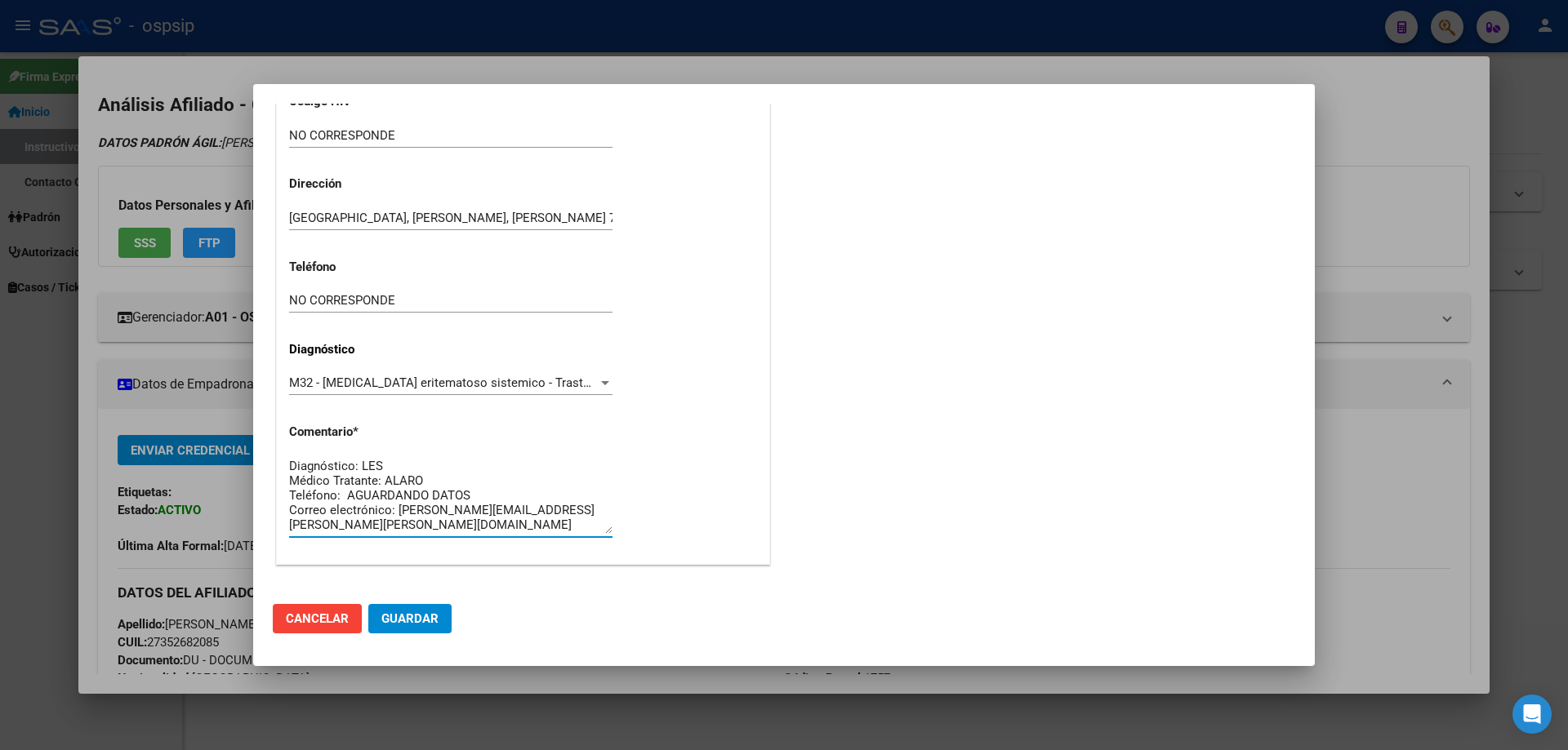
click at [422, 609] on button "Guardar" at bounding box center [410, 618] width 84 height 29
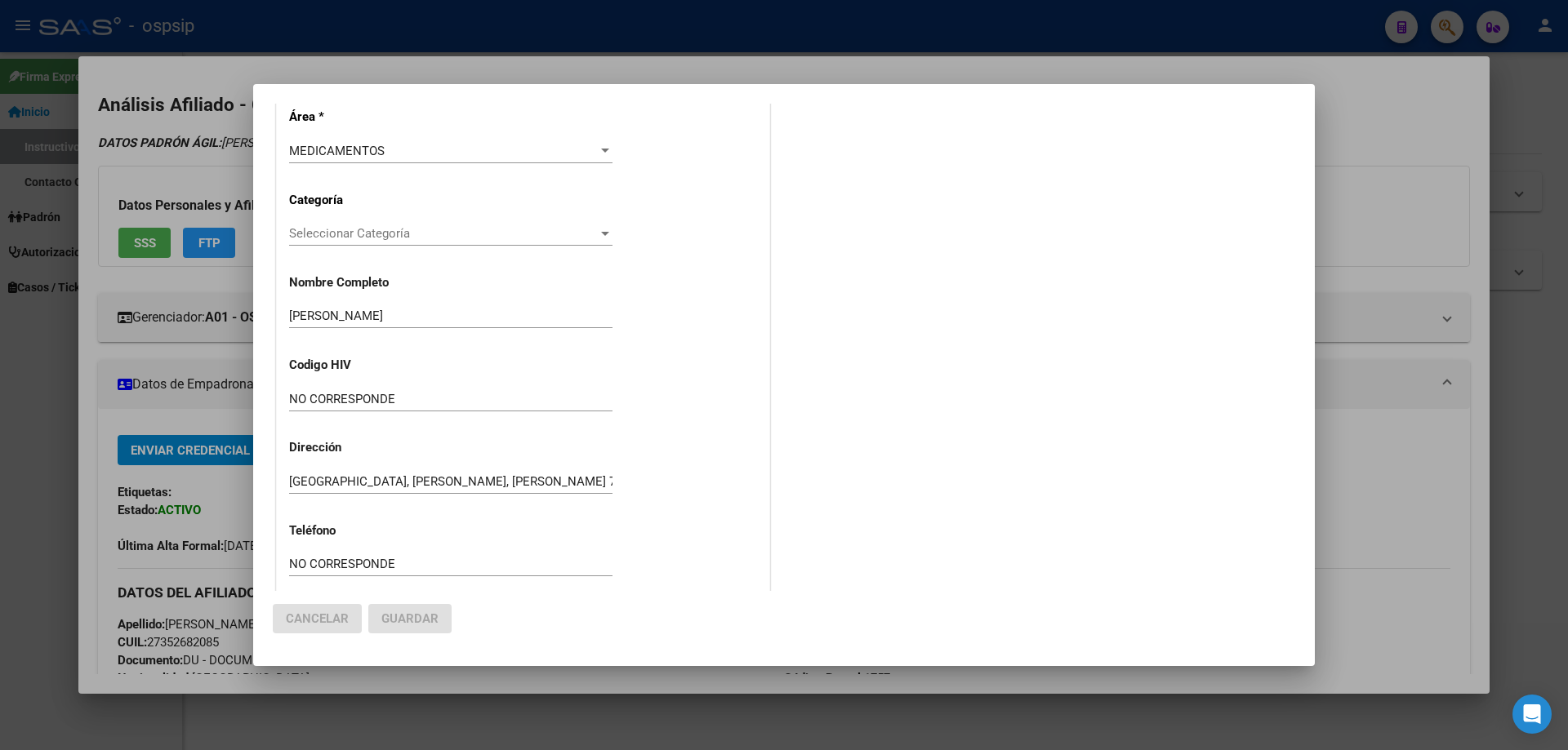
scroll to position [0, 0]
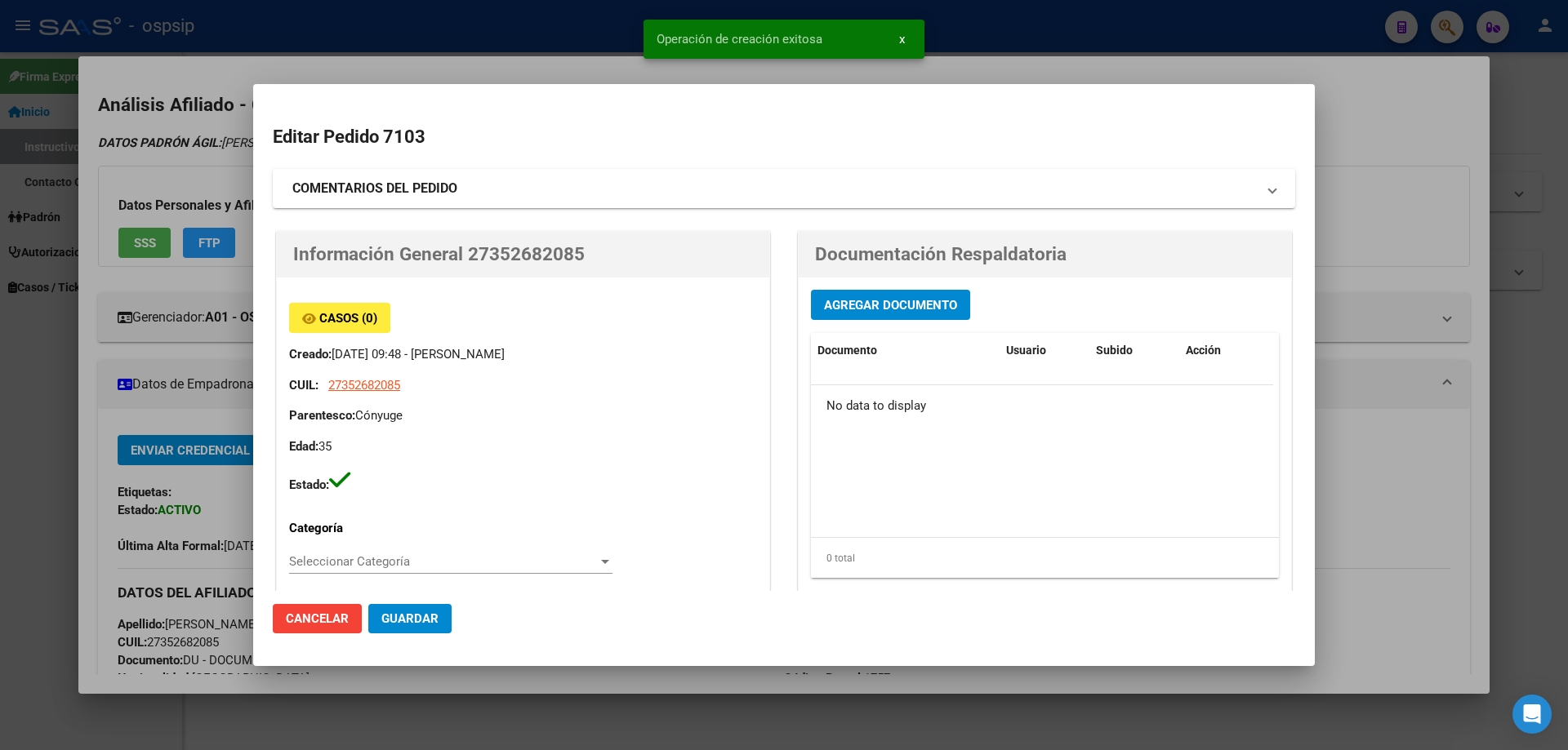
click at [864, 306] on span "Agregar Documento" at bounding box center [891, 305] width 133 height 14
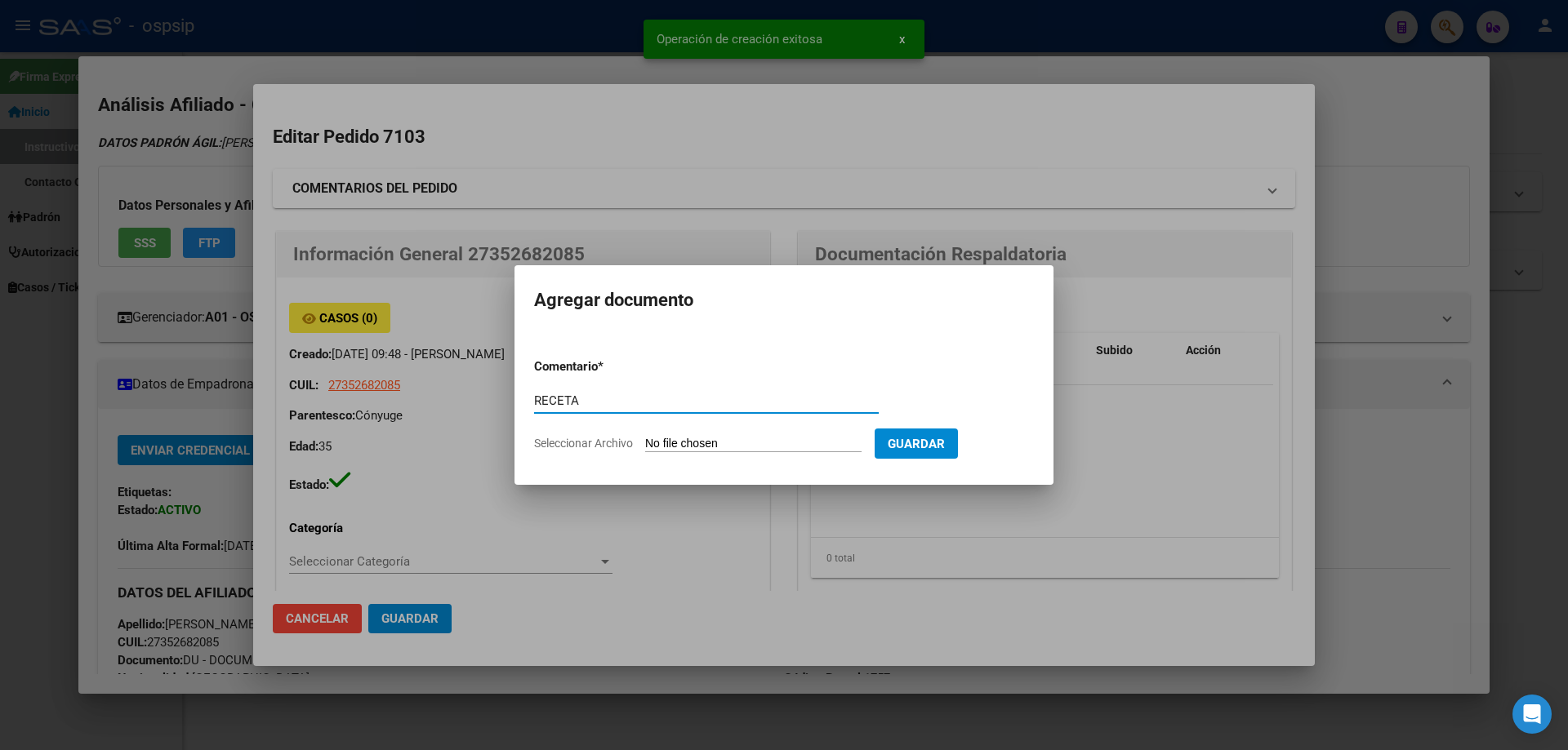
type input "RECETA"
click at [701, 443] on input "Seleccionar Archivo" at bounding box center [753, 444] width 217 height 15
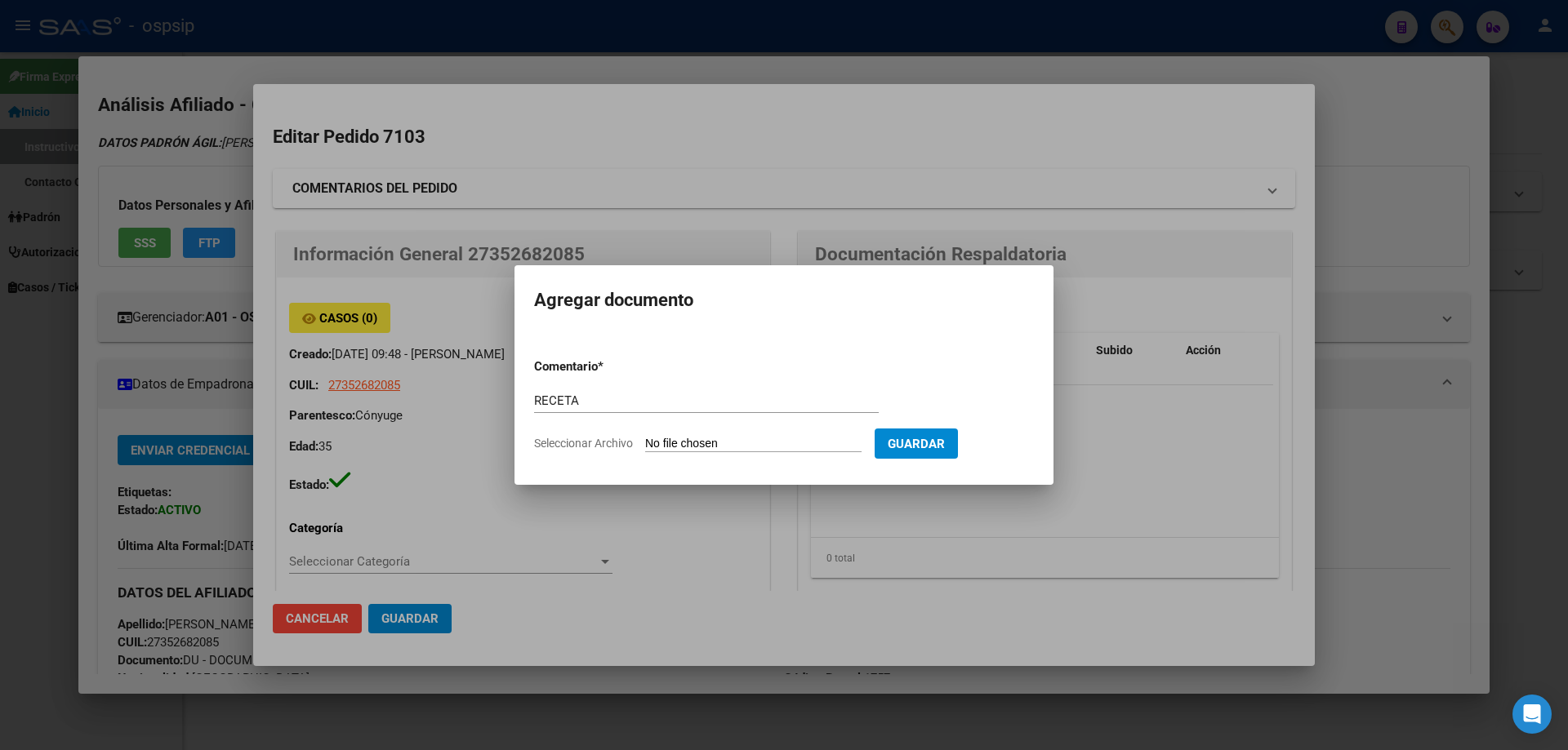
type input "C:\fakepath\1001143009.jpg"
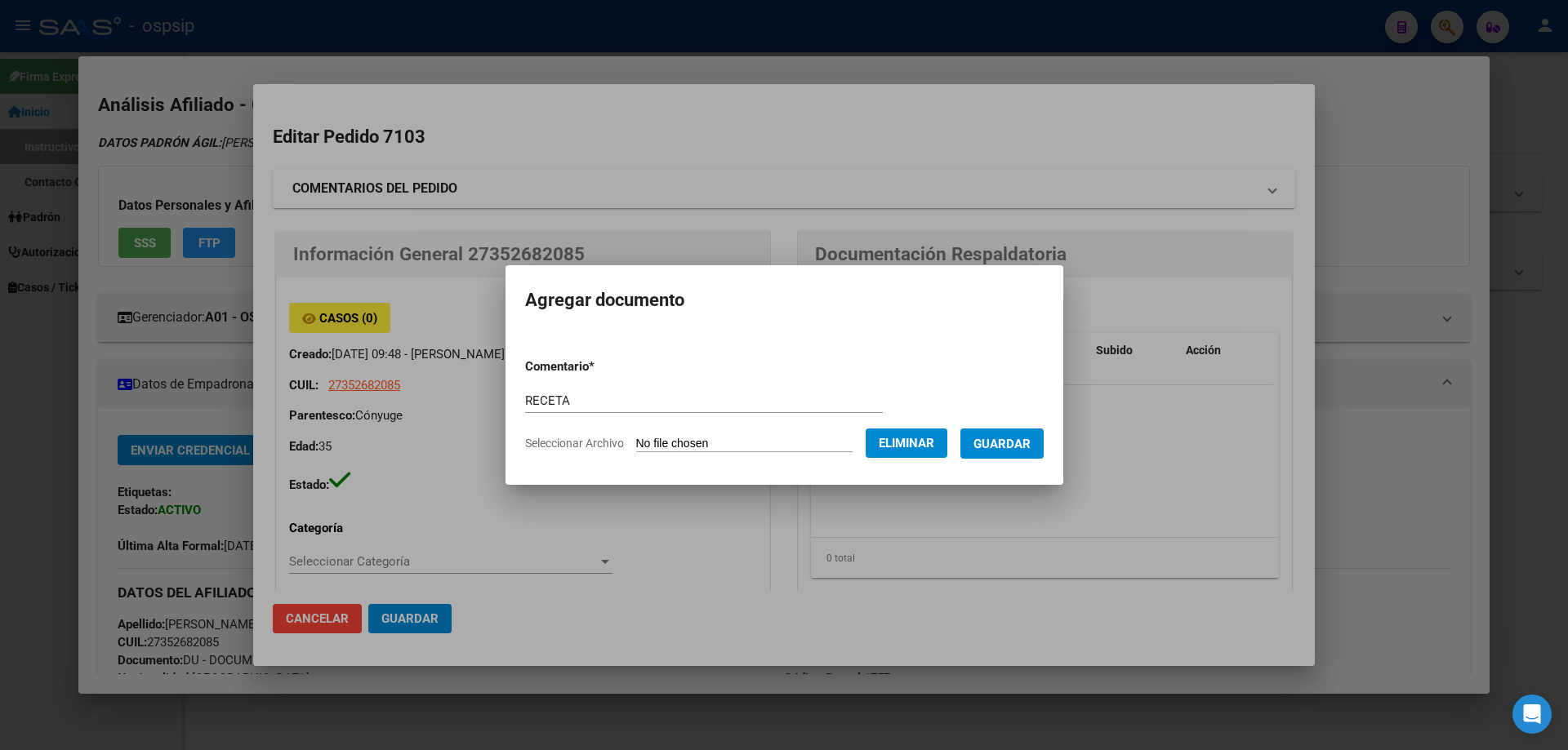
click at [1011, 438] on span "Guardar" at bounding box center [1002, 443] width 57 height 14
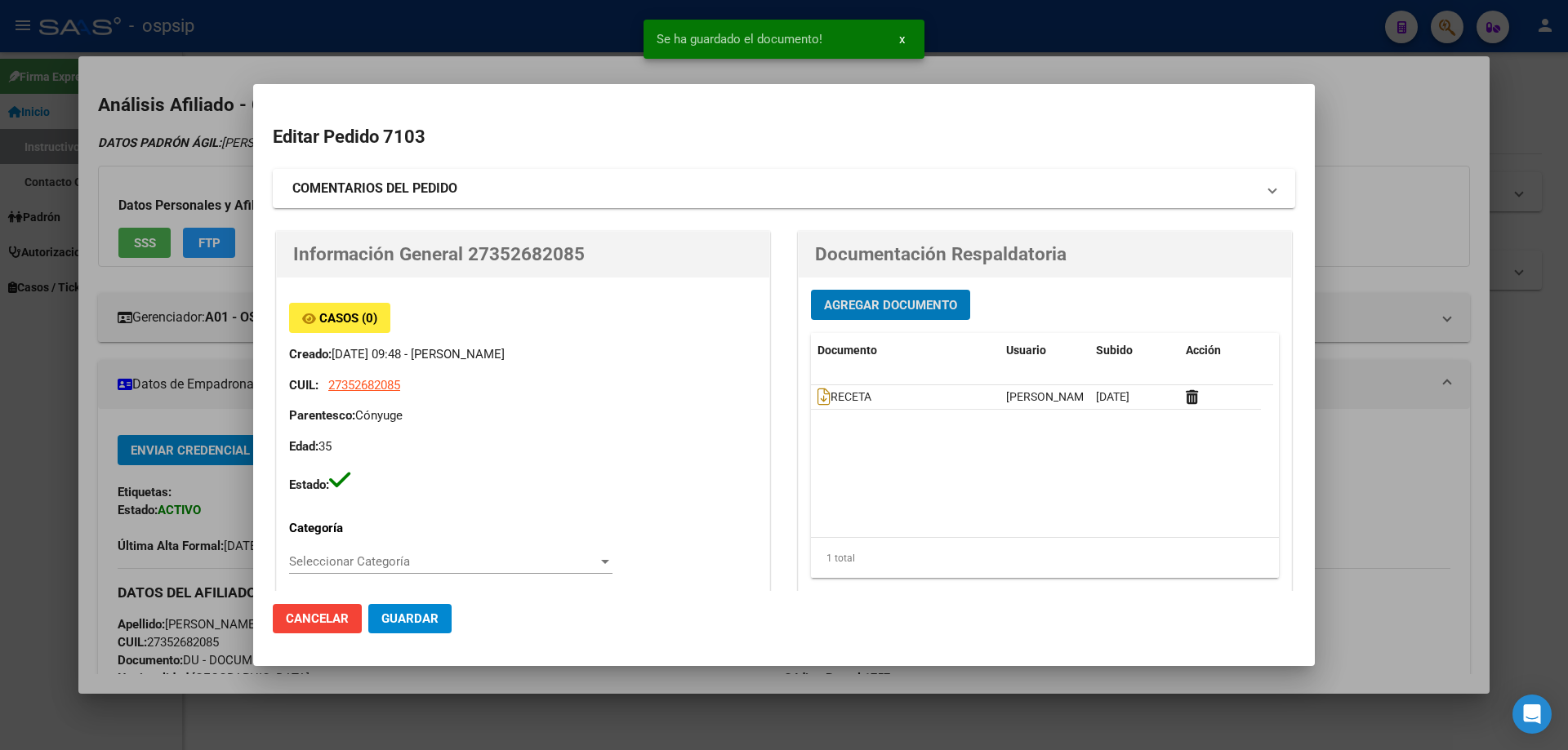
click at [878, 311] on span "Agregar Documento" at bounding box center [891, 305] width 133 height 14
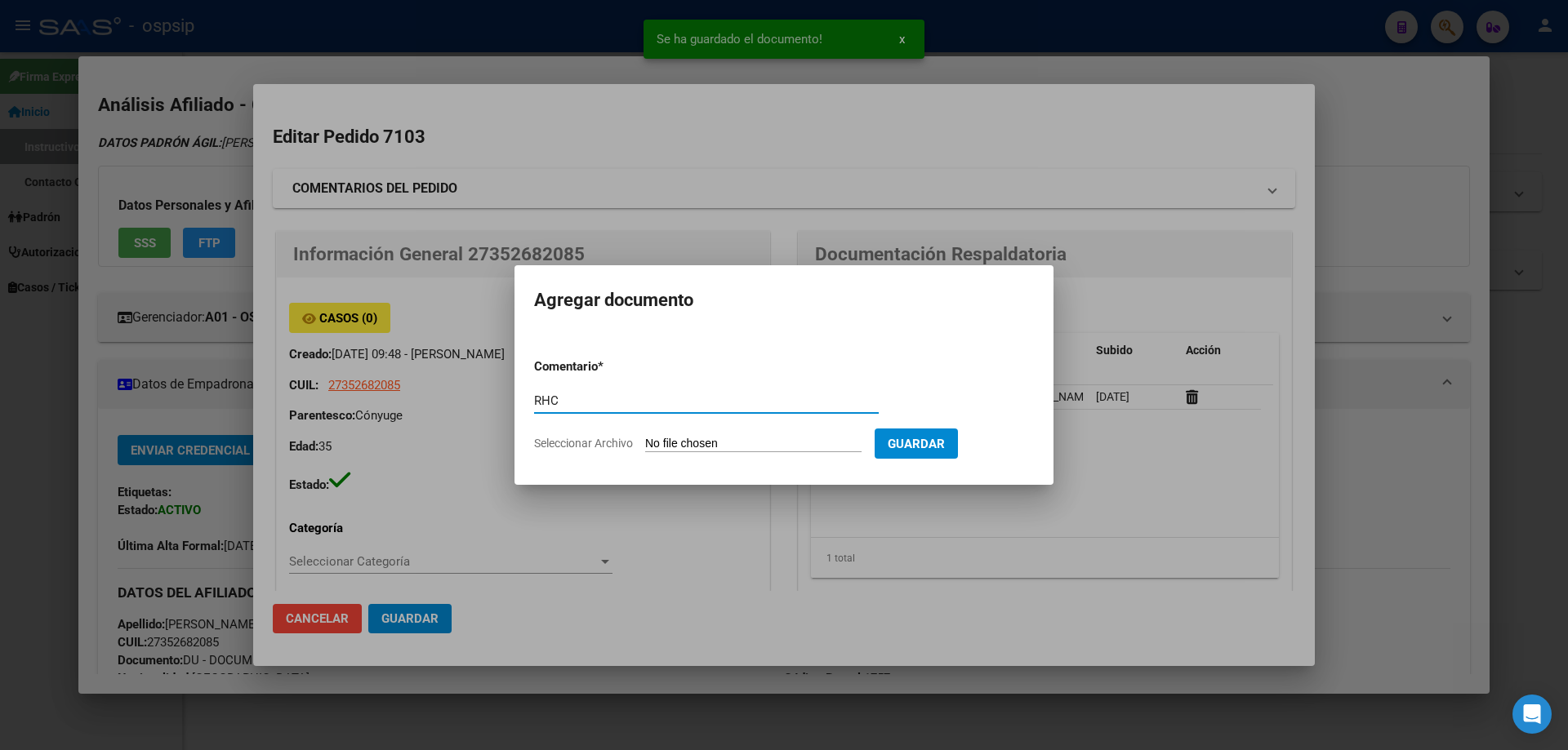
type input "RHC"
click at [706, 445] on input "Seleccionar Archivo" at bounding box center [753, 444] width 217 height 15
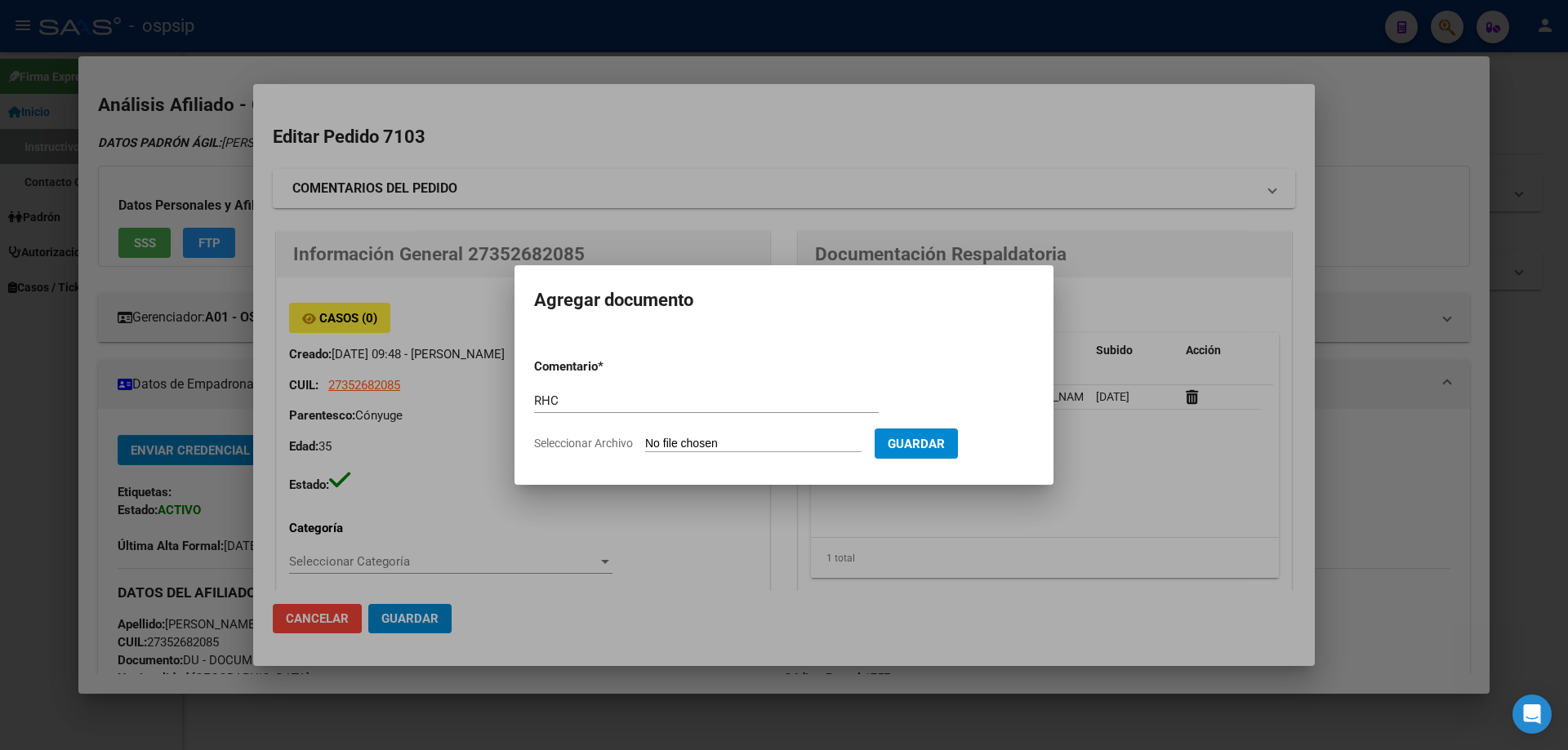
type input "C:\fakepath\1001142993 (3).jpg"
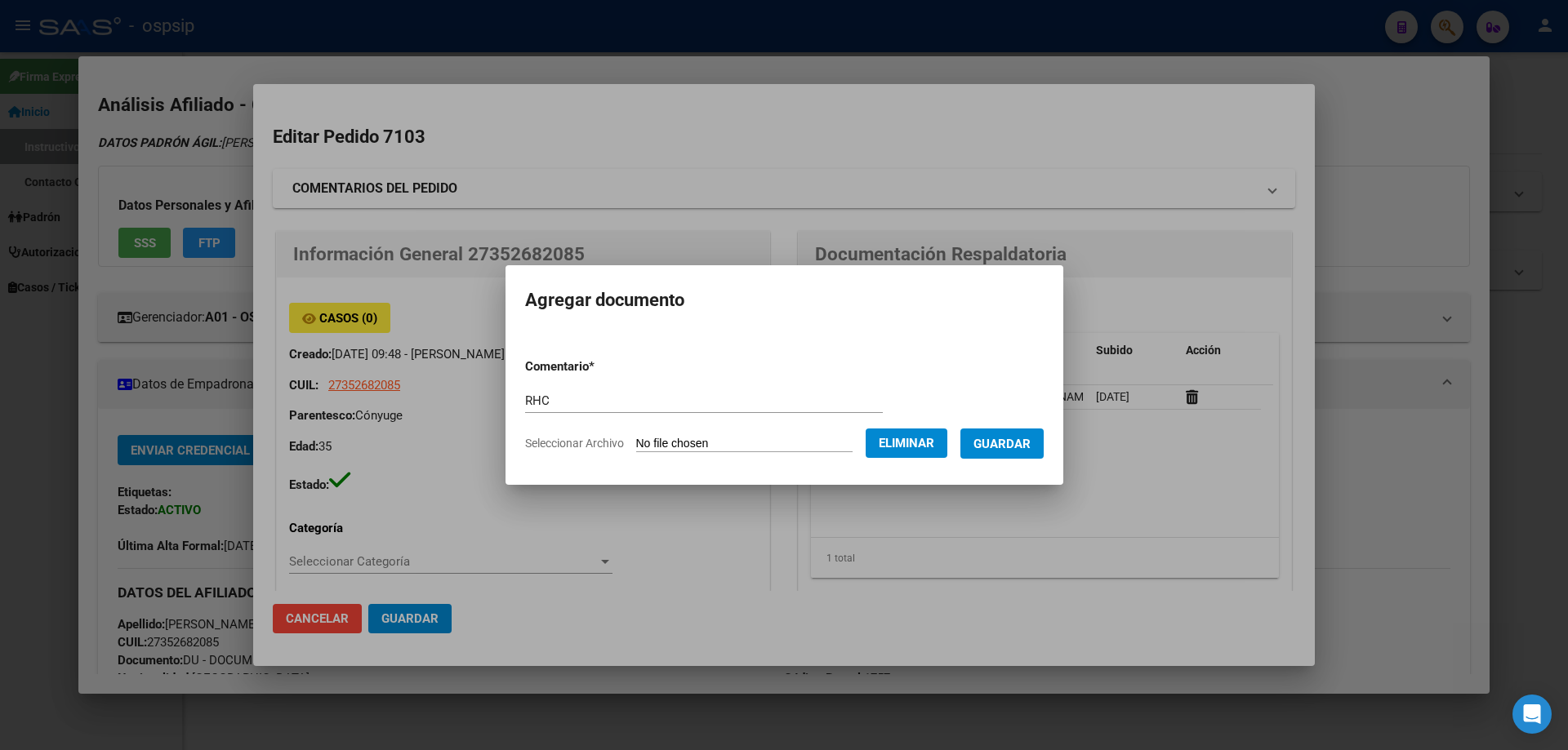
click at [1023, 446] on span "Guardar" at bounding box center [1002, 443] width 57 height 14
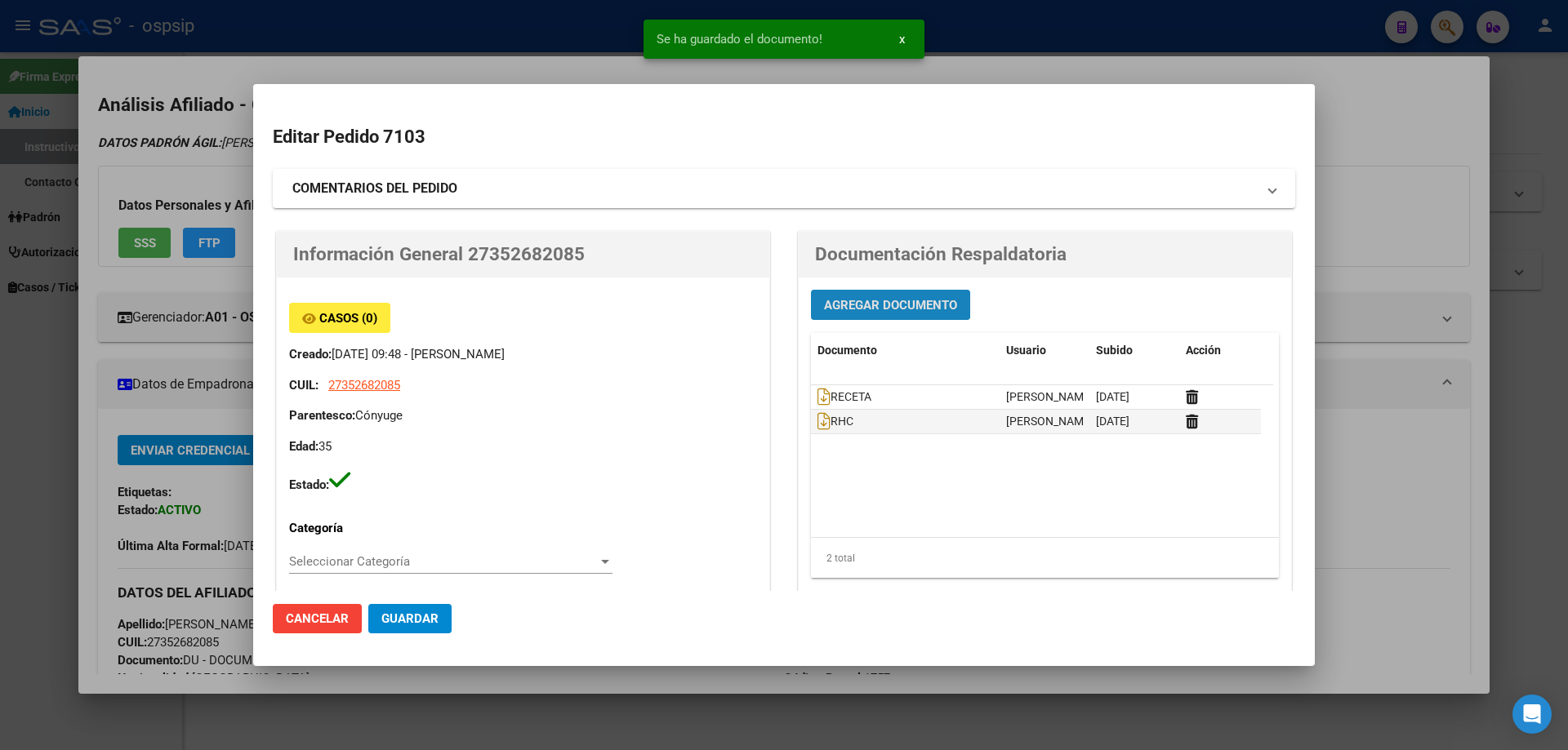
click at [858, 302] on span "Agregar Documento" at bounding box center [891, 305] width 133 height 14
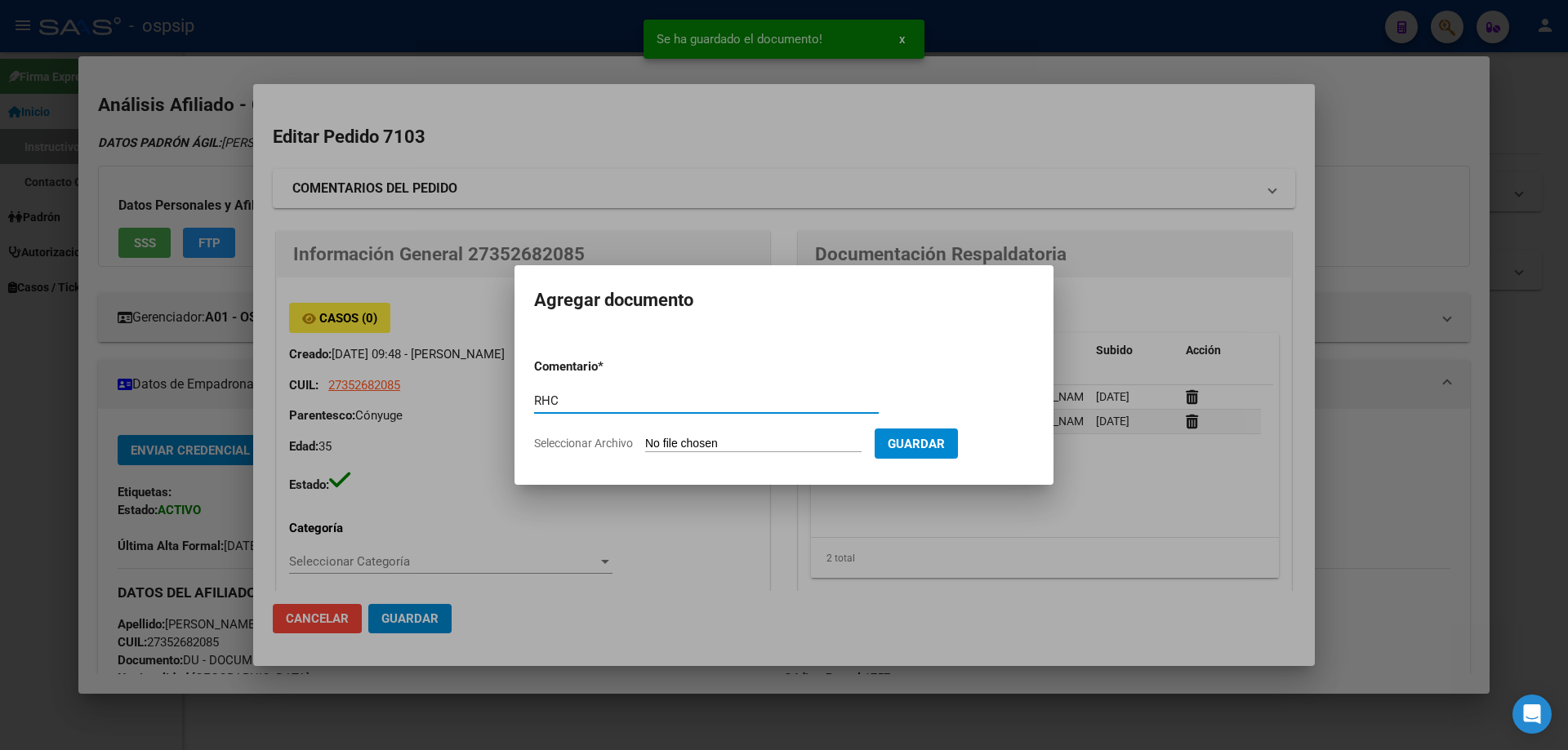
type input "RHC"
click at [746, 445] on input "Seleccionar Archivo" at bounding box center [753, 444] width 217 height 15
type input "C:\fakepath\1001142992 (2).jpg"
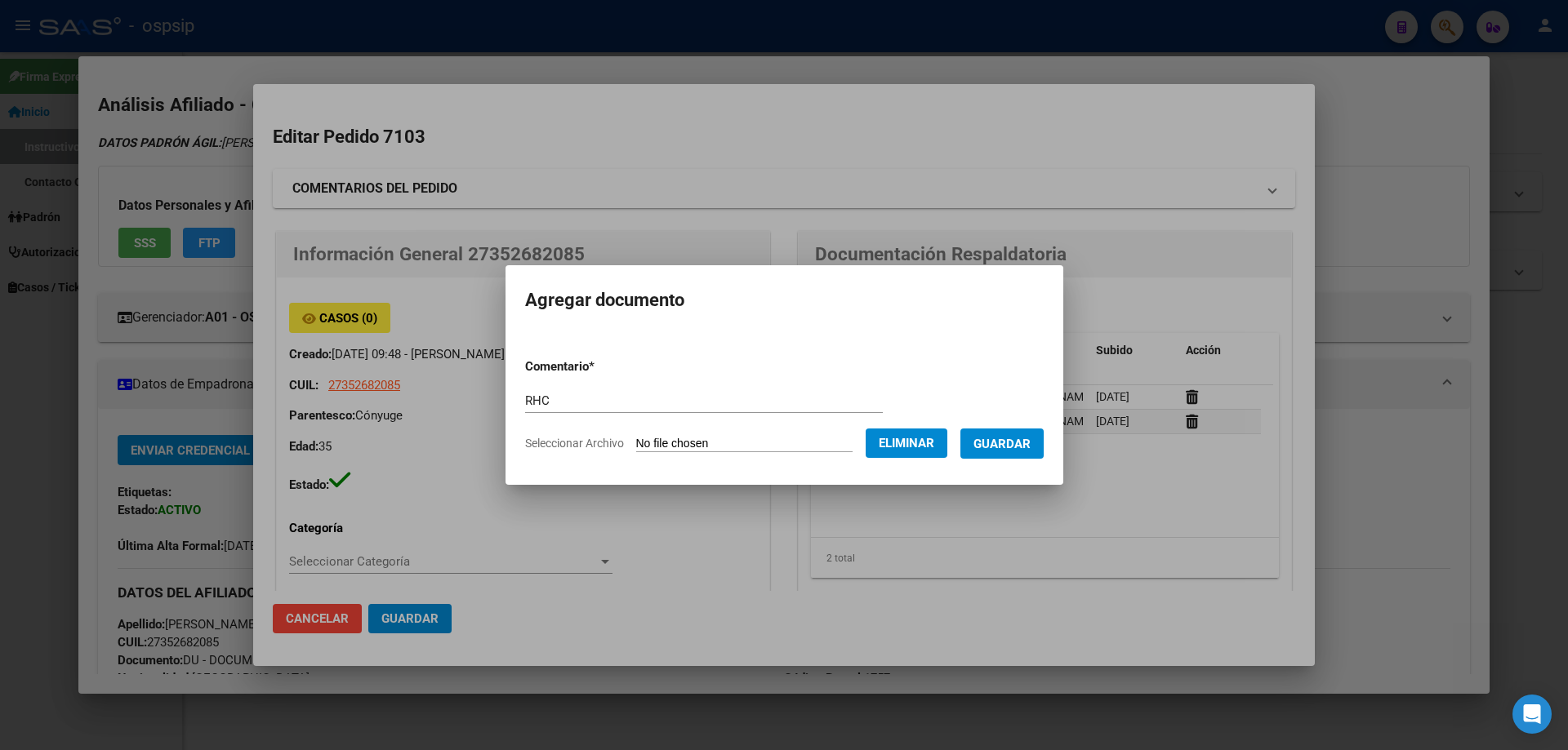
click at [1022, 445] on span "Guardar" at bounding box center [1002, 443] width 57 height 14
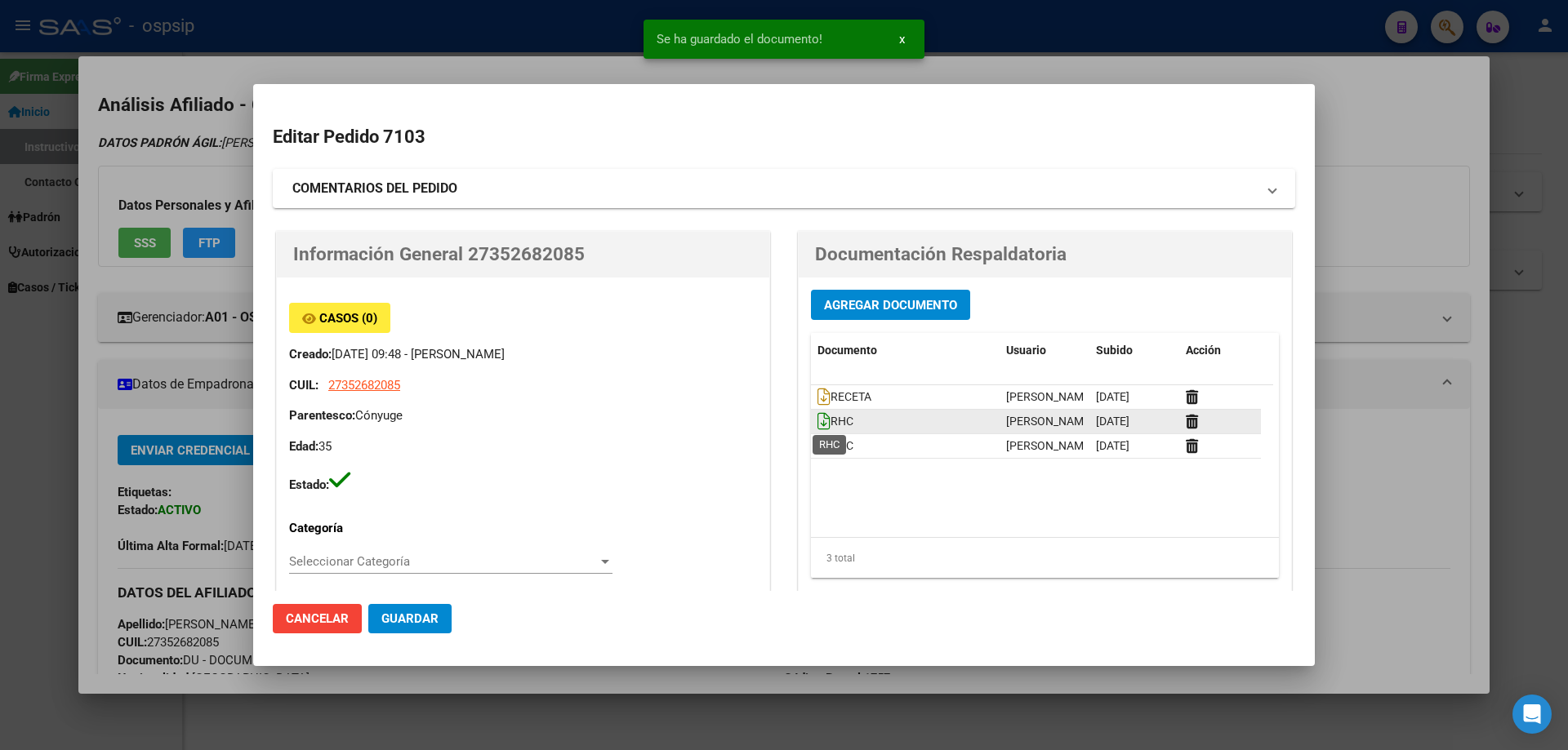
click at [819, 417] on icon at bounding box center [824, 421] width 13 height 18
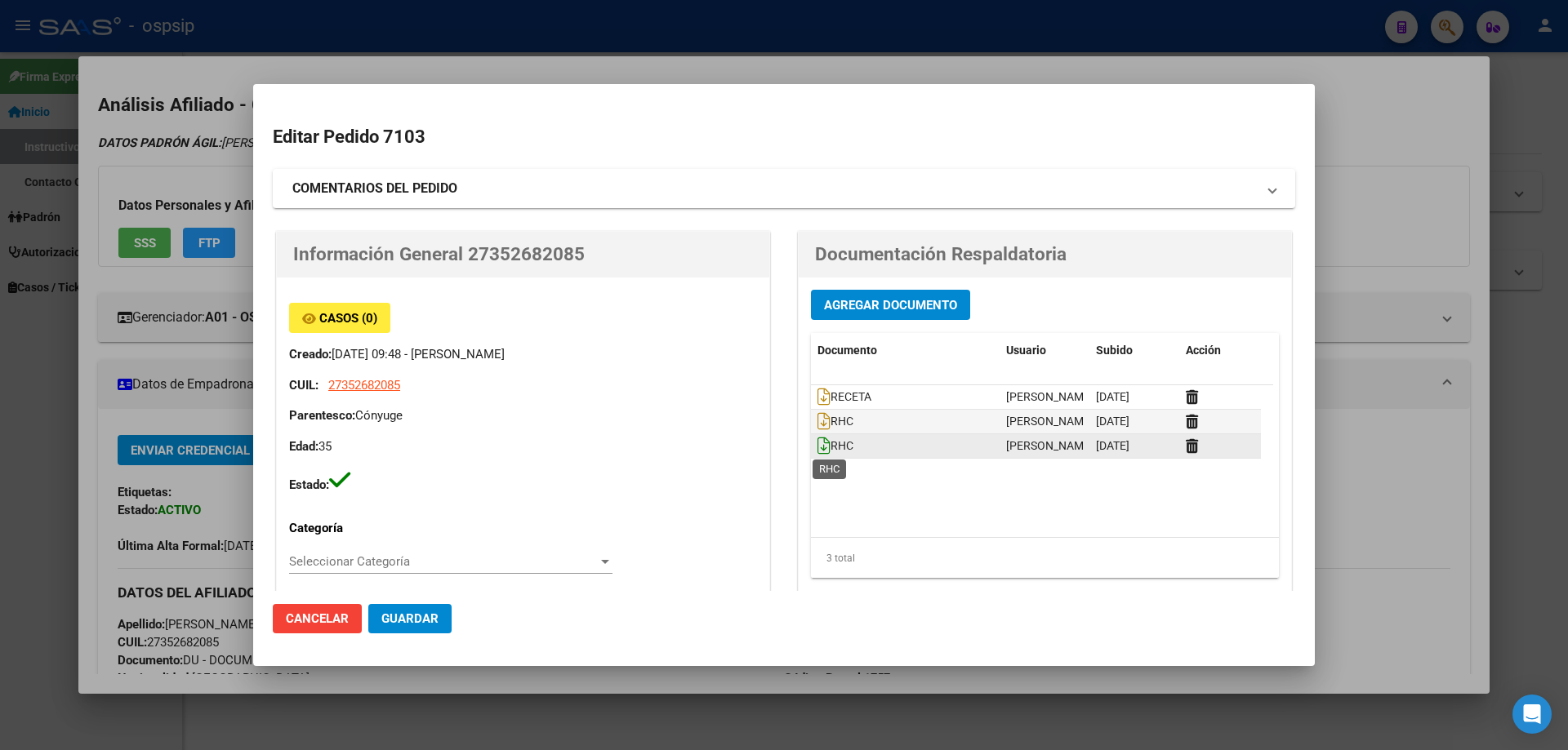
click at [822, 445] on icon at bounding box center [824, 445] width 13 height 18
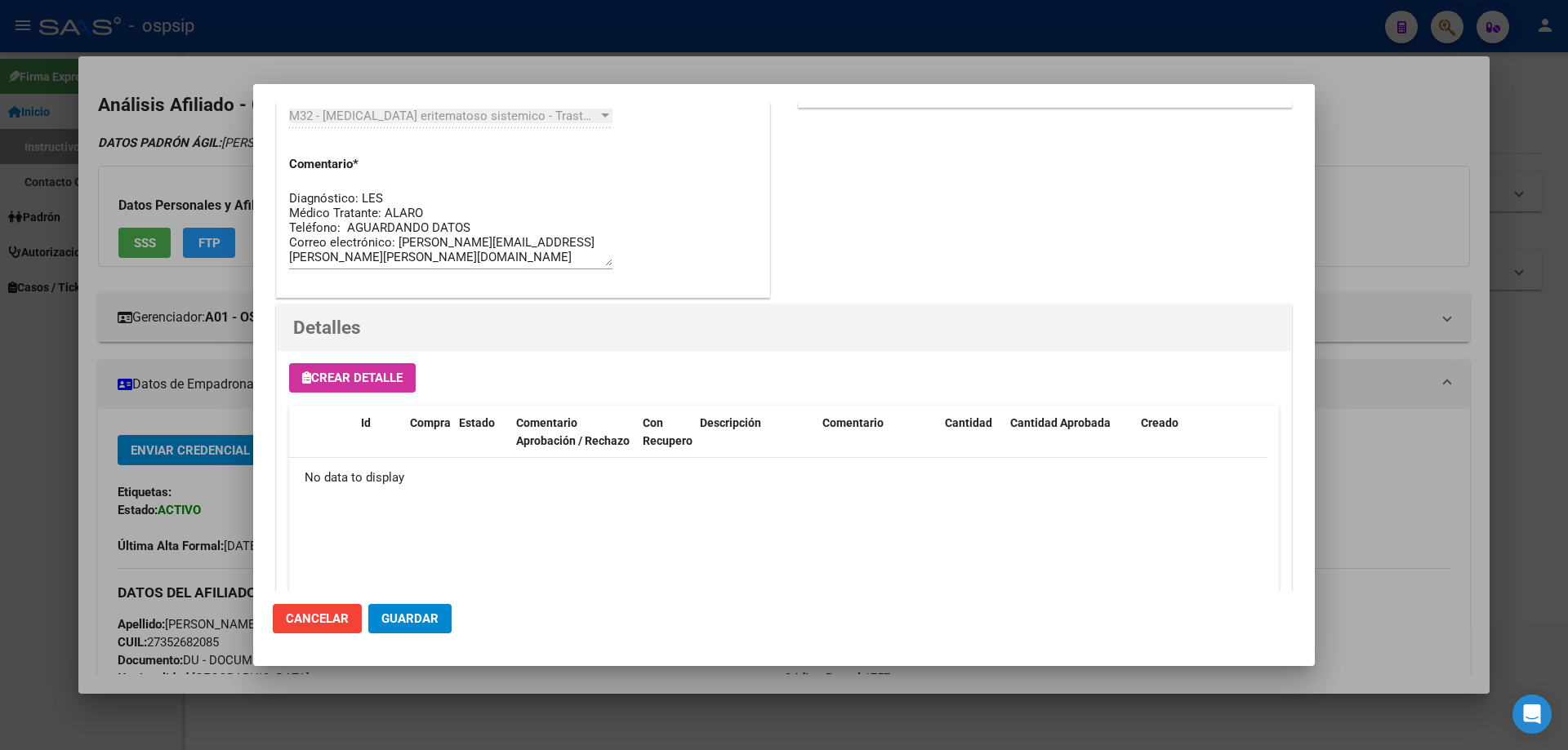
scroll to position [948, 0]
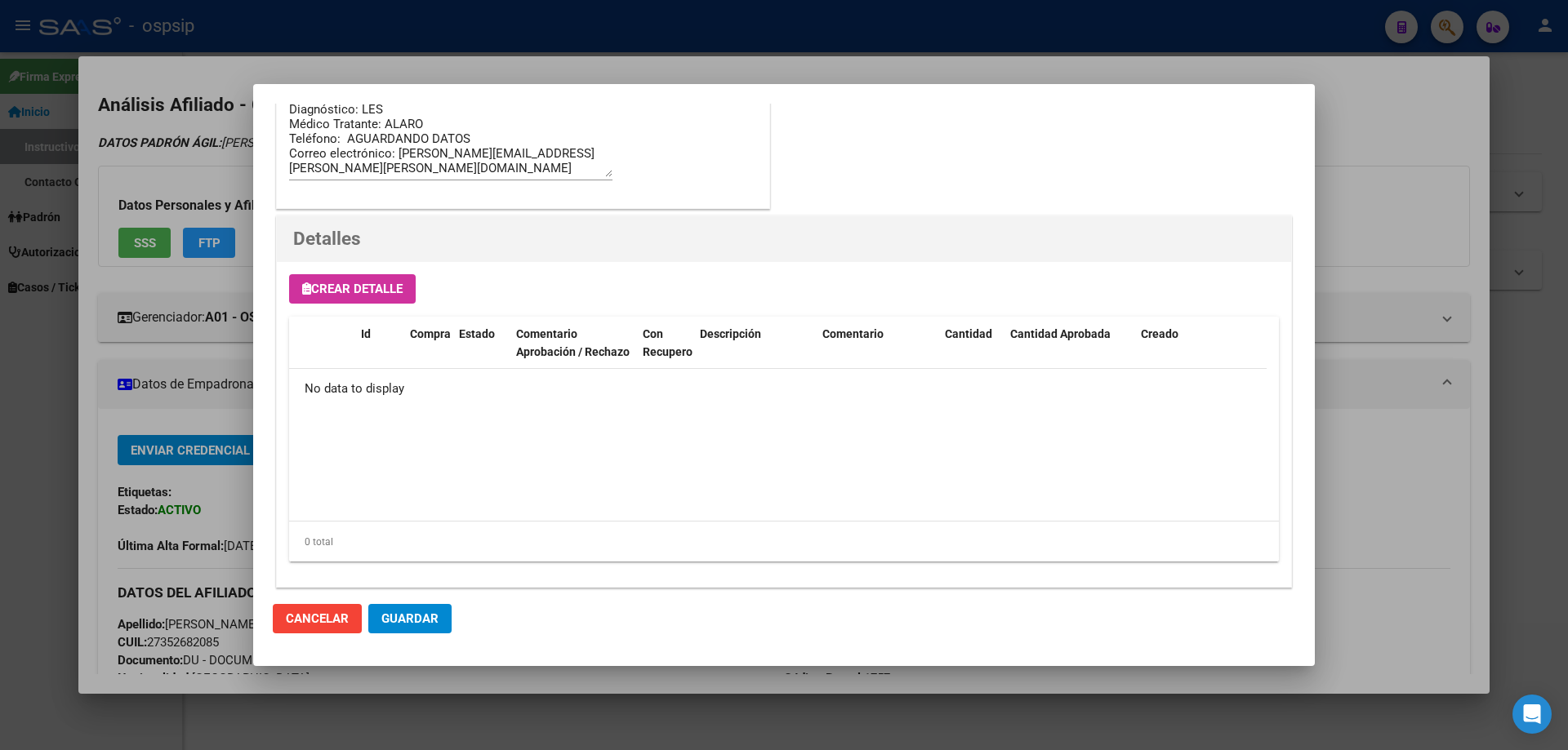
click at [348, 294] on span "Crear Detalle" at bounding box center [352, 289] width 101 height 14
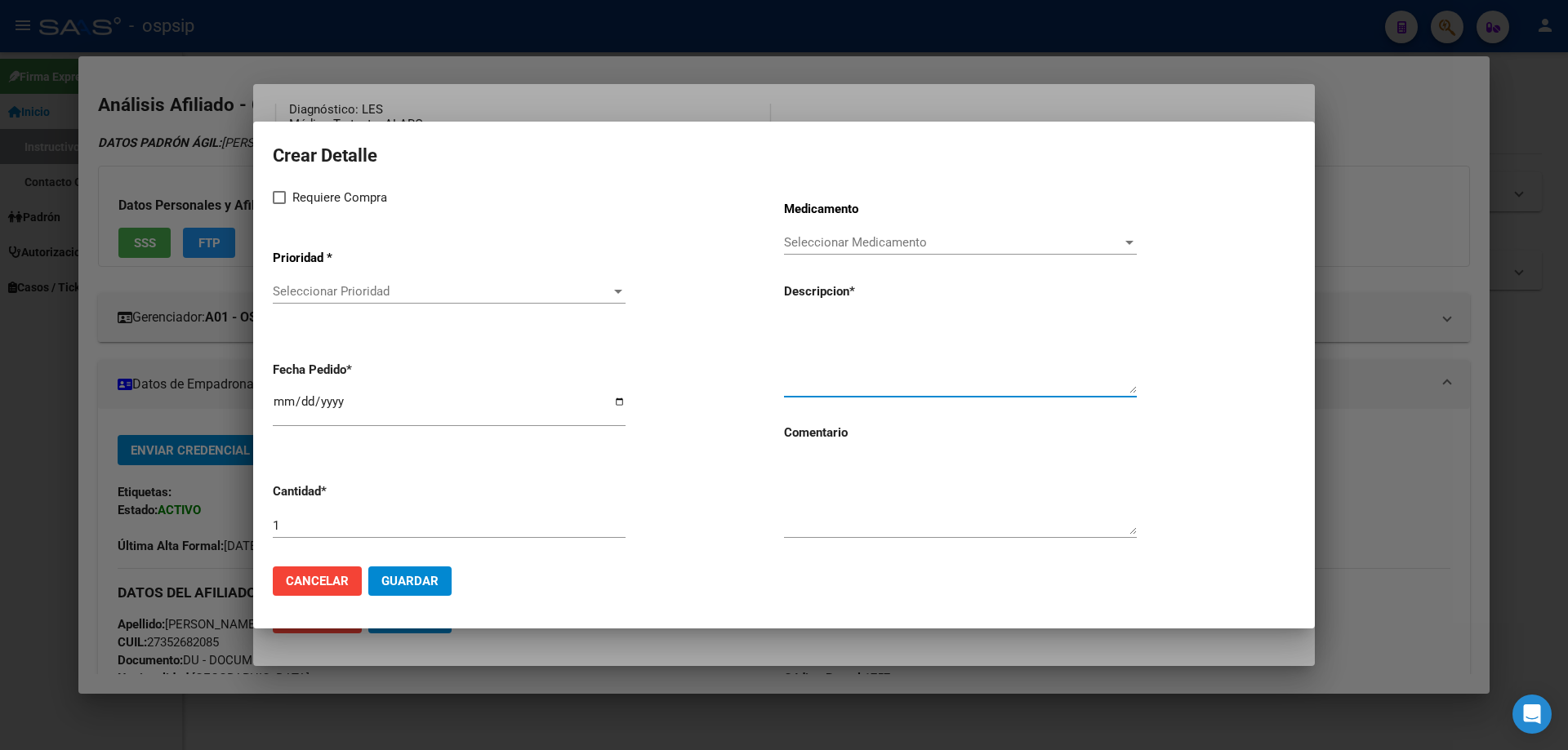
paste textarea "300 mg vial x 1 x 2 ml"
click at [786, 325] on textarea "300 mg vial x 1 x 2 ml" at bounding box center [959, 355] width 352 height 77
paste textarea "anifrolumab"
type textarea "anifrolumab 300 mg vial x 1 x 2 ml"
click at [846, 503] on textarea at bounding box center [959, 496] width 352 height 77
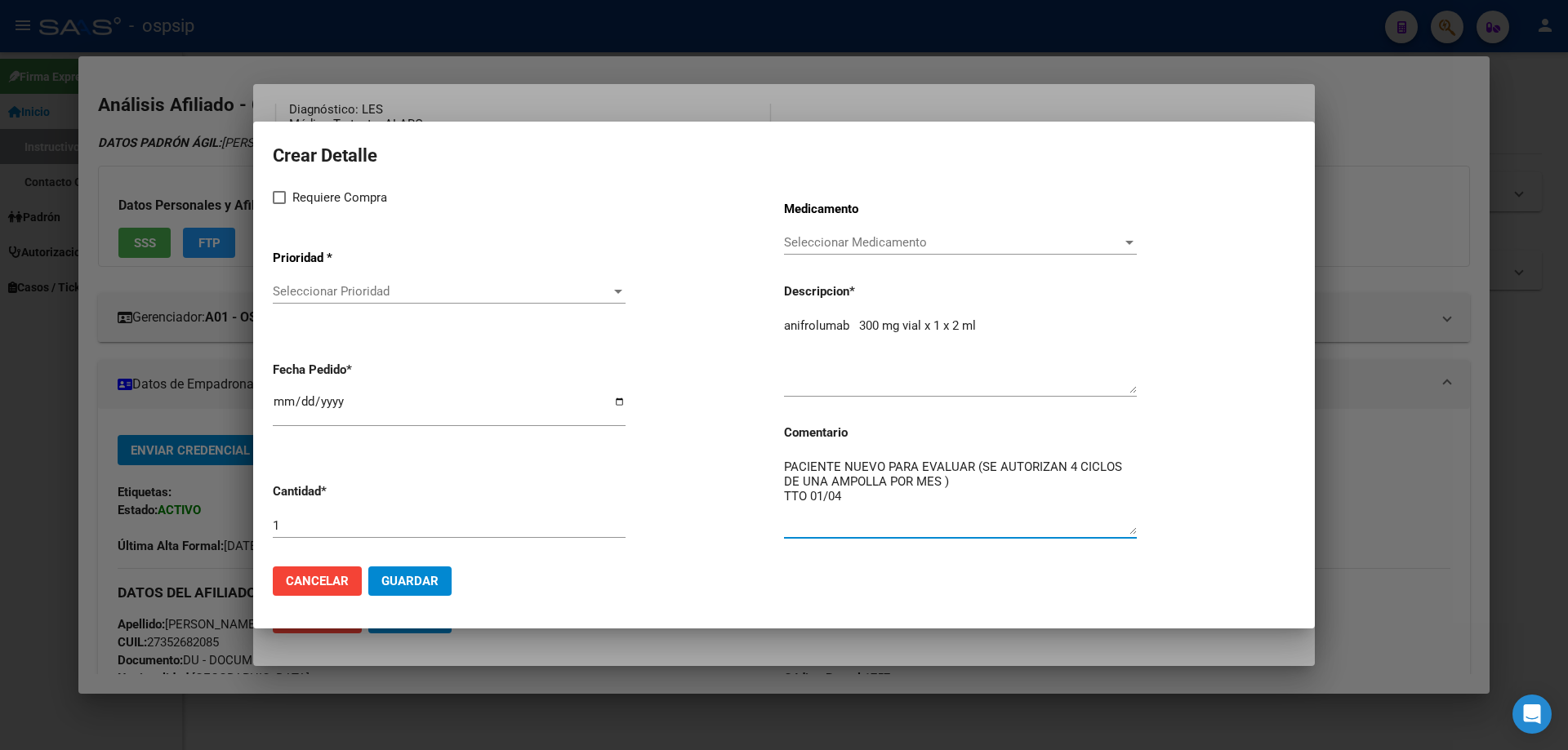
type textarea "PACIENTE NUEVO PARA EVALUAR (SE AUTORIZAN 4 CICLOS DE UNA AMPOLLA POR MES ) TTO…"
click at [271, 203] on mat-dialog-content "Crear Detalle Requiere Compra Prioridad * Seleccionar Prioridad Seleccionar Pri…" at bounding box center [784, 347] width 1062 height 411
click at [277, 203] on span at bounding box center [279, 197] width 13 height 13
click at [278, 204] on input "Requiere Compra" at bounding box center [278, 204] width 1 height 1
checkbox input "true"
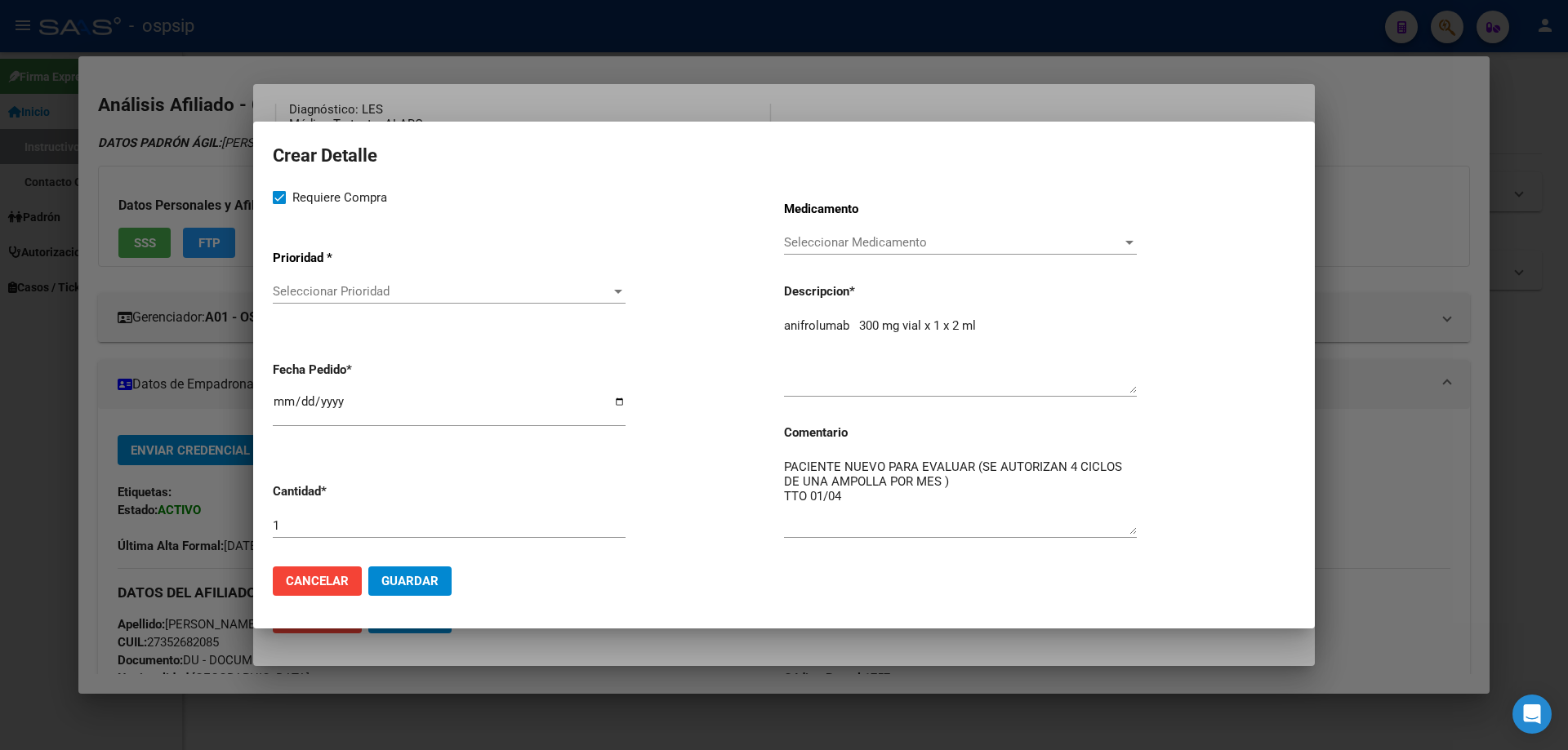
click at [317, 313] on div "Seleccionar Prioridad Seleccionar Prioridad" at bounding box center [448, 299] width 352 height 40
click at [317, 300] on div "Seleccionar Prioridad Seleccionar Prioridad" at bounding box center [448, 291] width 352 height 25
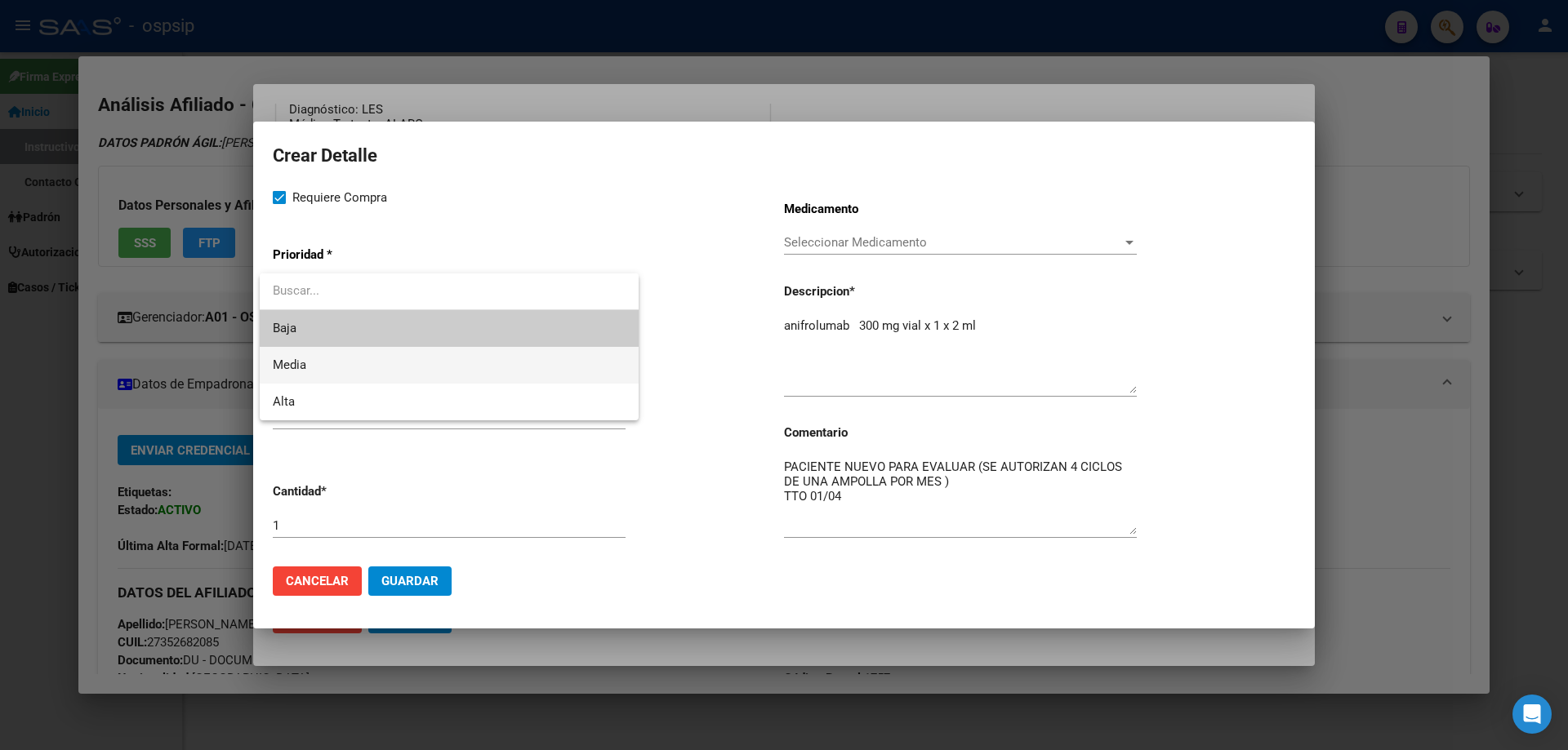
click at [324, 370] on span "Media" at bounding box center [448, 365] width 352 height 37
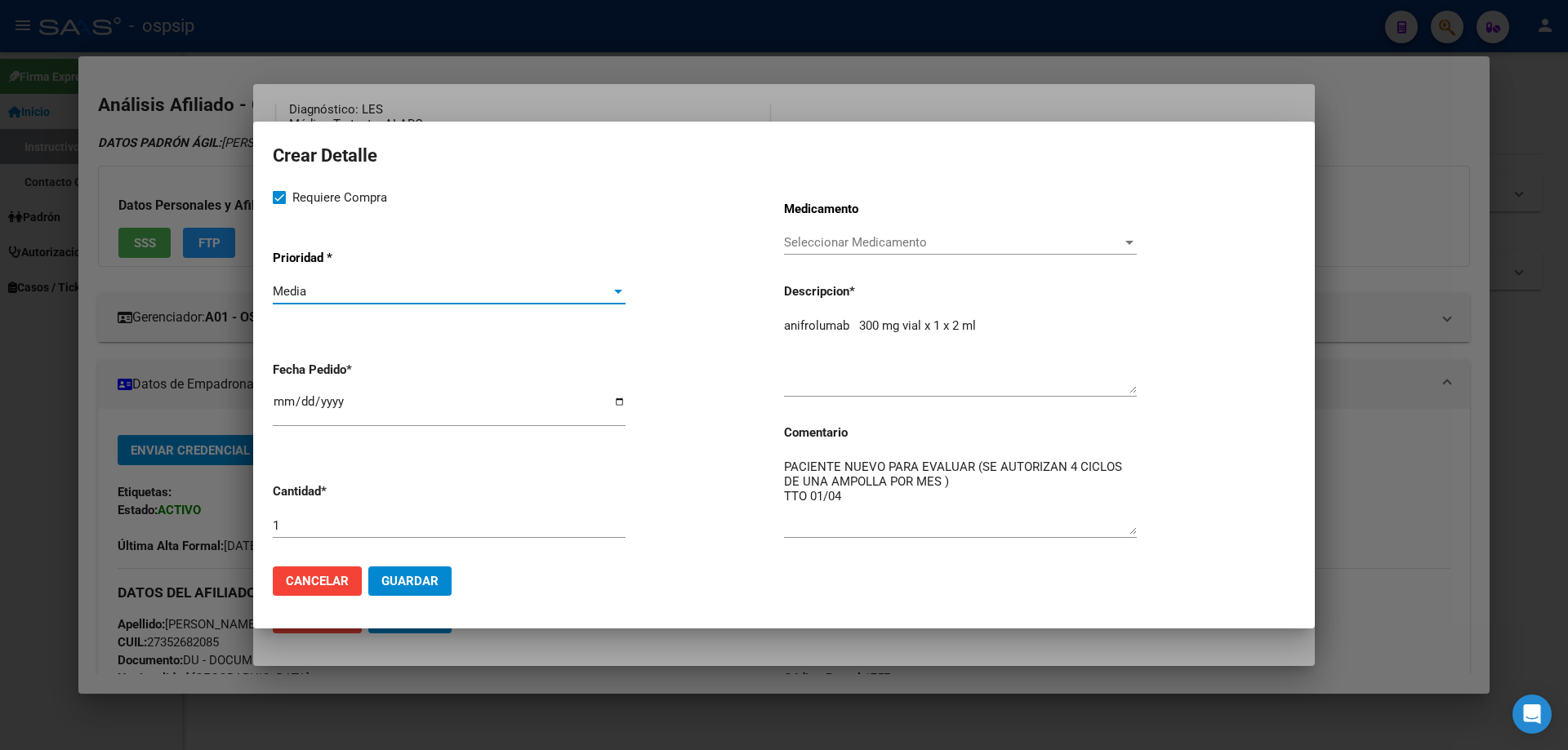
click at [281, 399] on input "[DATE]" at bounding box center [448, 408] width 352 height 27
type input "[DATE]"
click at [428, 582] on span "Guardar" at bounding box center [410, 580] width 57 height 14
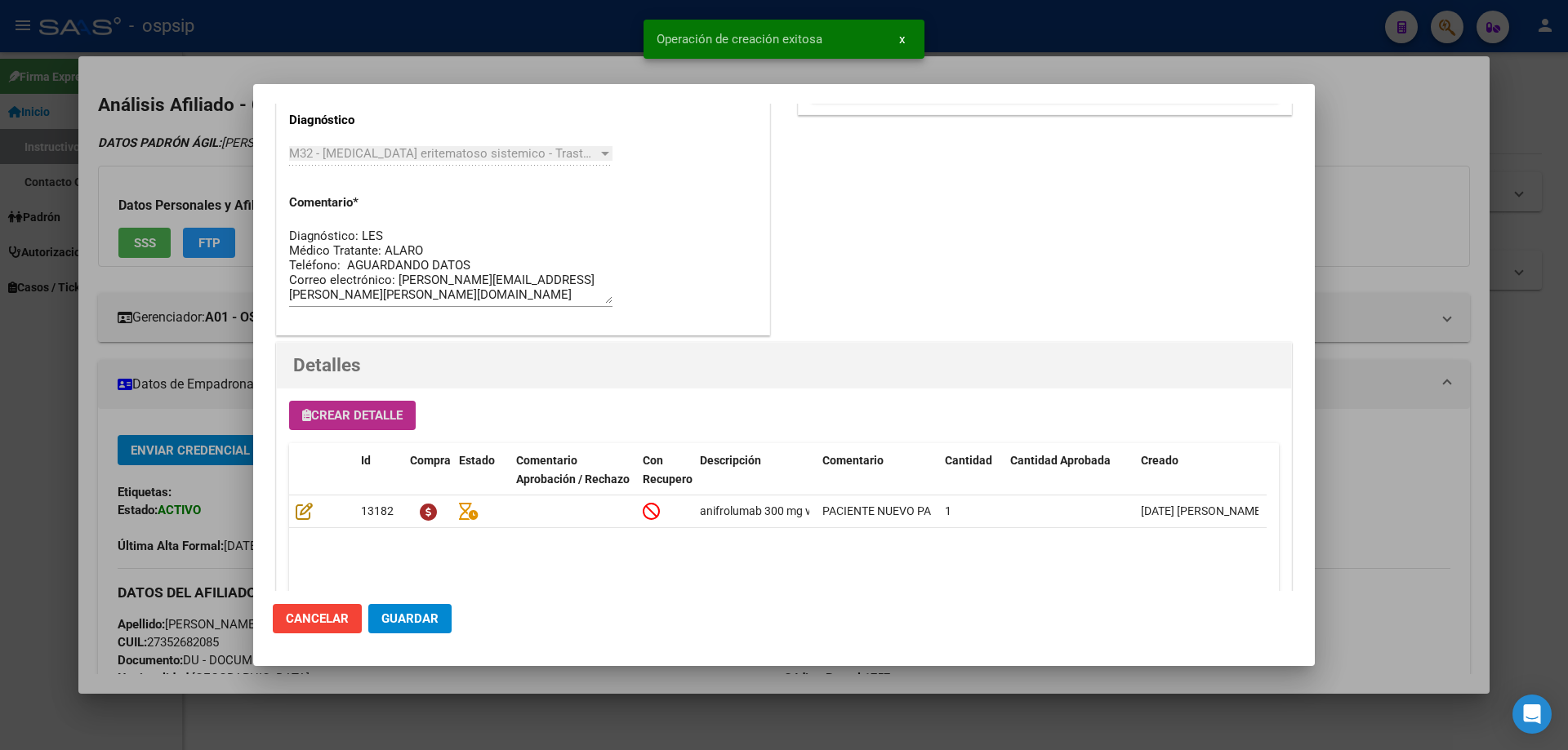
scroll to position [979, 0]
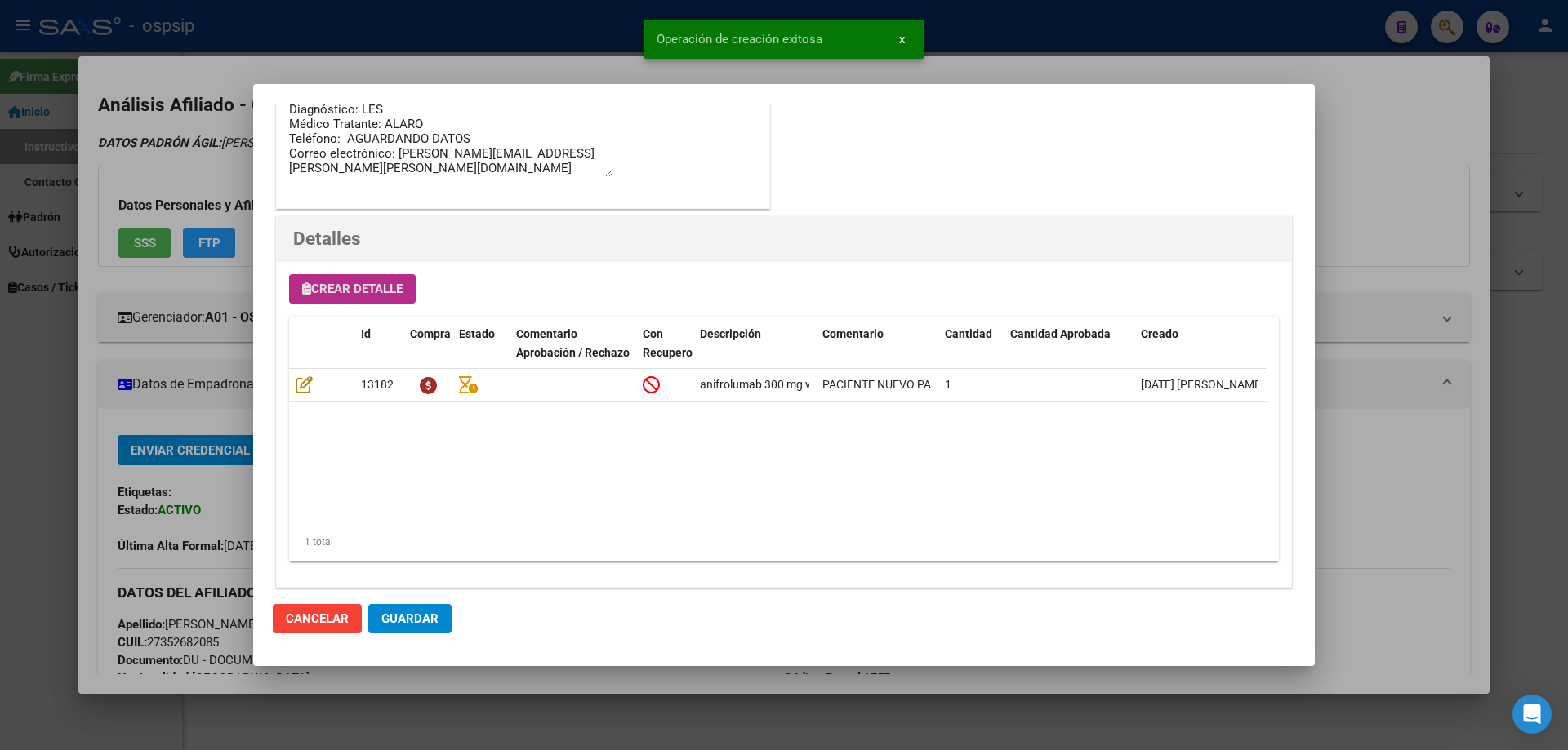
click at [406, 626] on span "Guardar" at bounding box center [410, 618] width 57 height 14
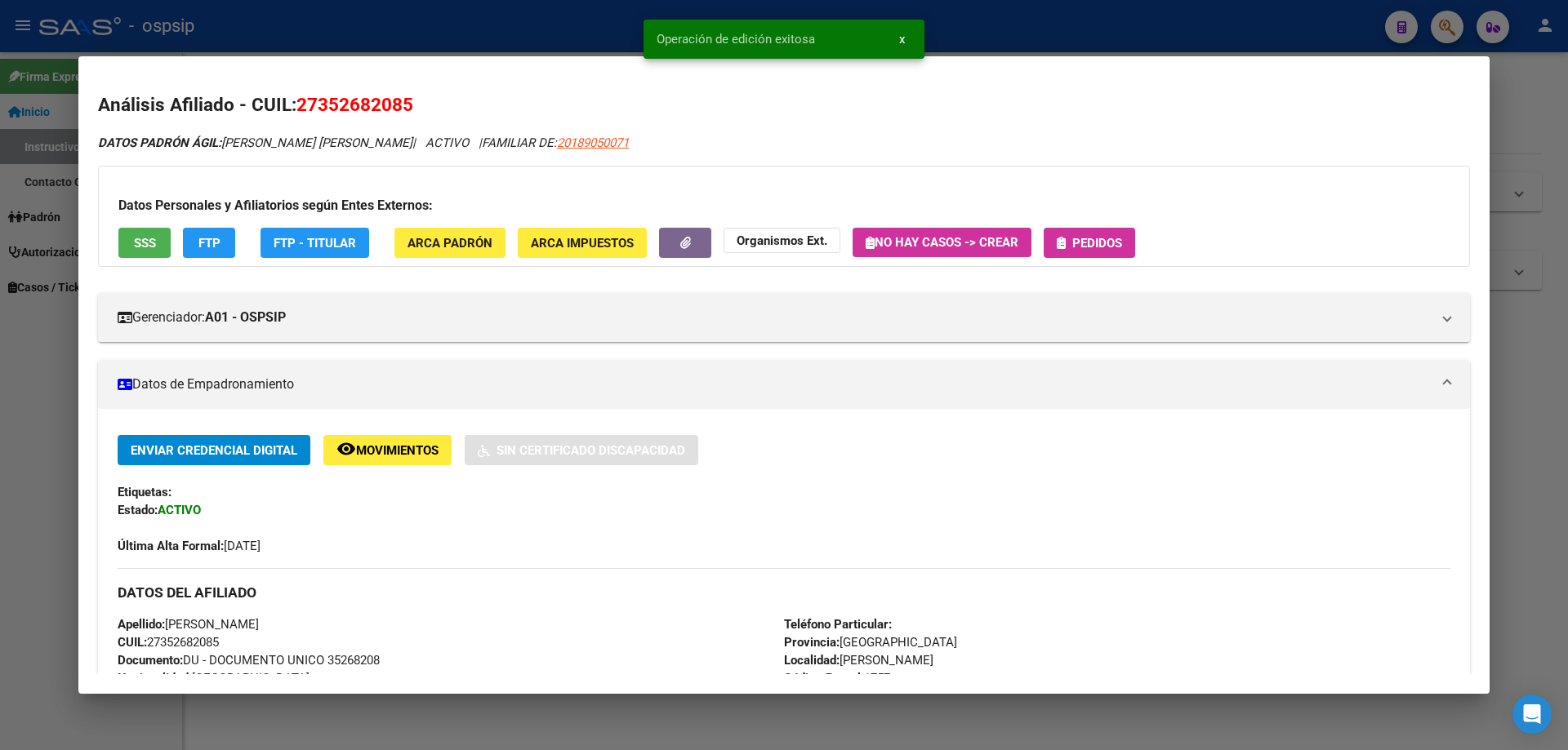
click at [1115, 250] on span "Pedidos" at bounding box center [1097, 242] width 49 height 14
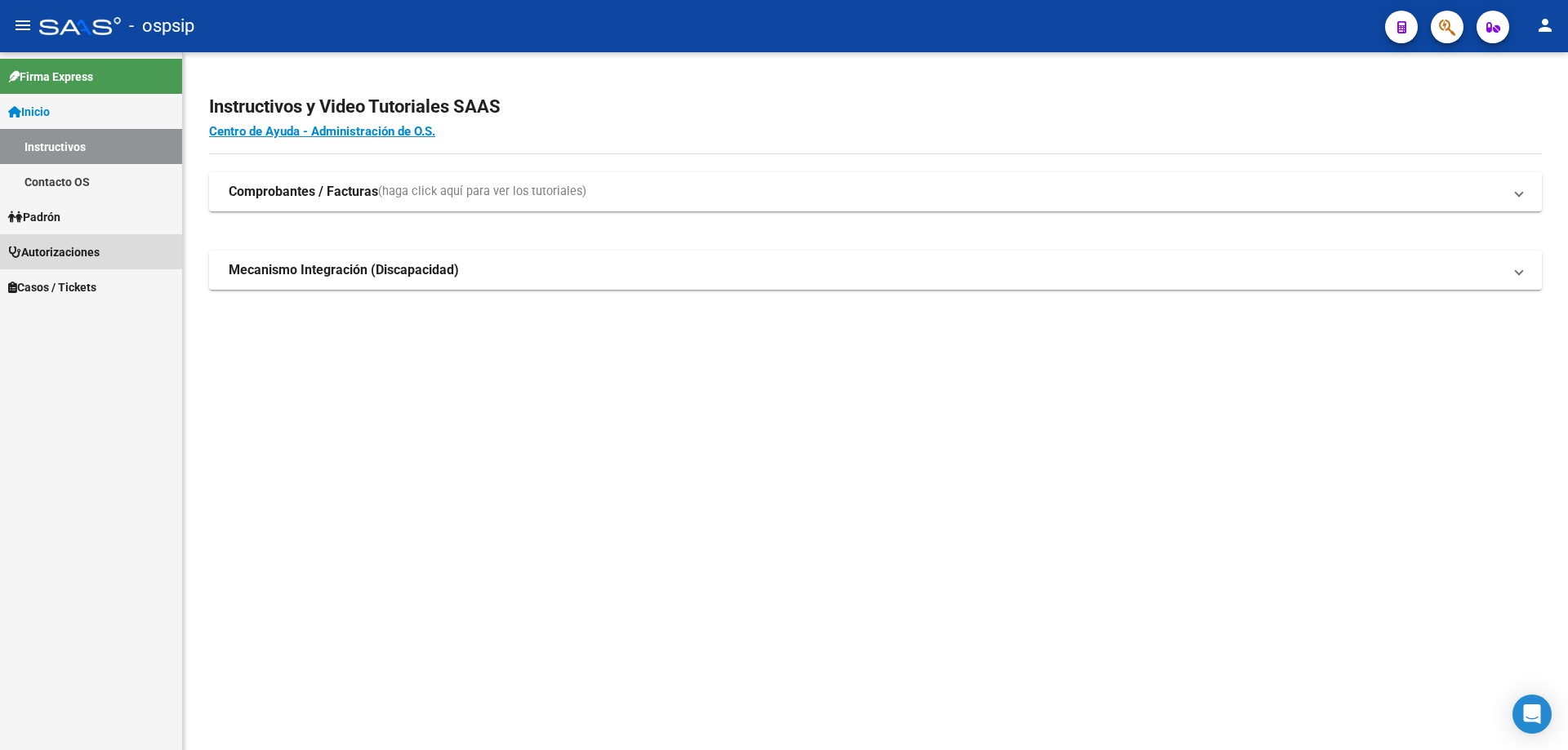
click at [74, 241] on link "Autorizaciones" at bounding box center [91, 252] width 182 height 35
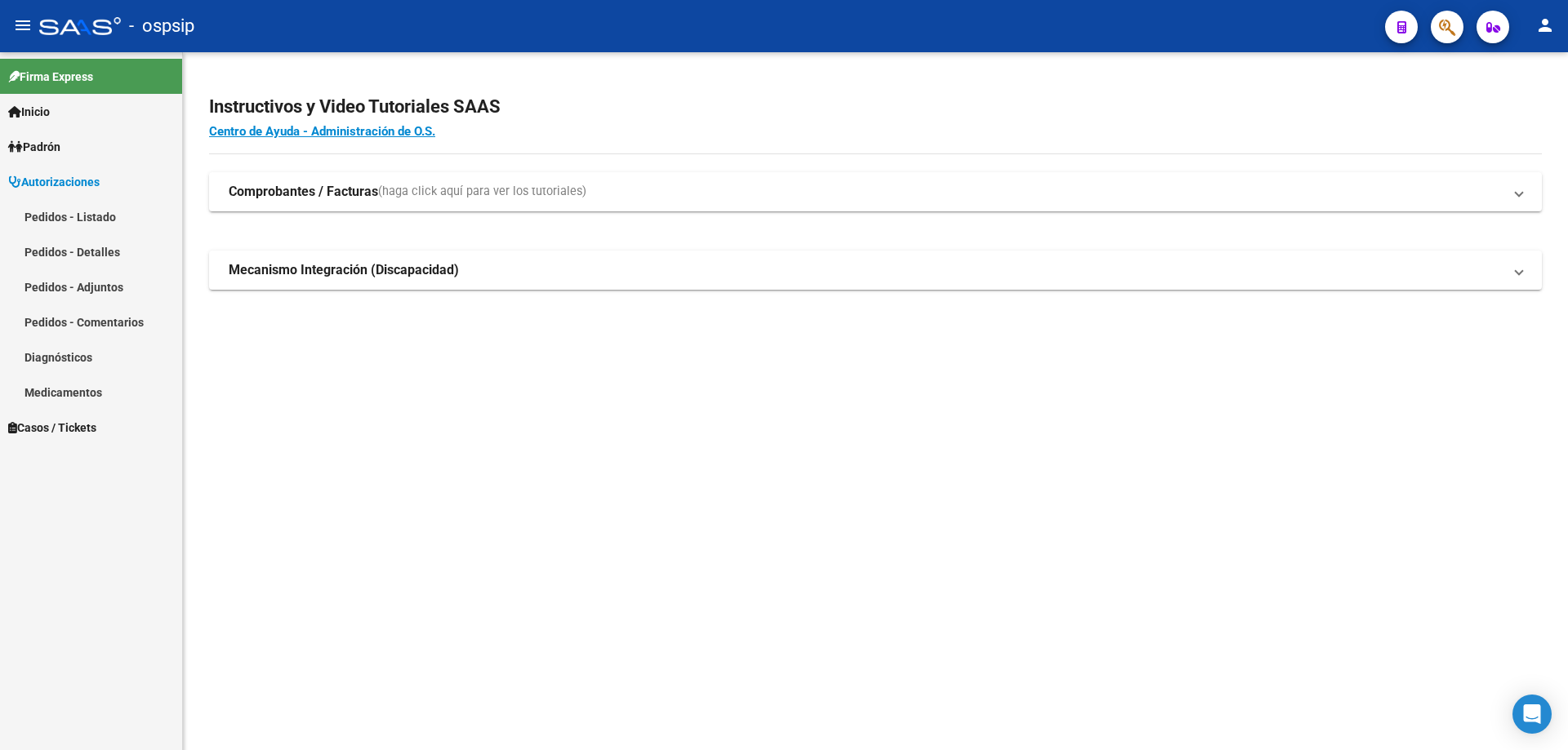
click at [108, 208] on link "Pedidos - Listado" at bounding box center [91, 216] width 182 height 35
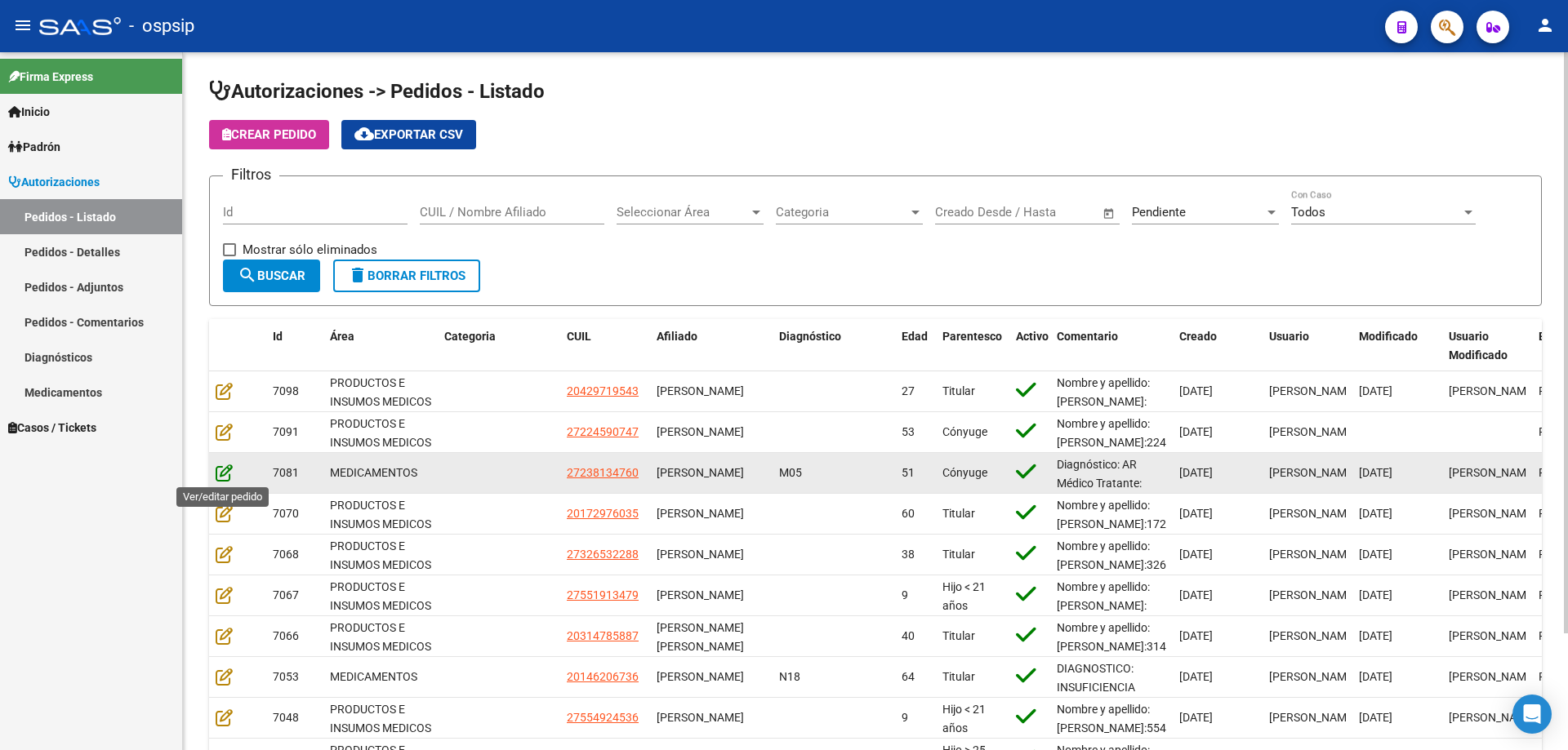
click at [222, 472] on icon at bounding box center [224, 472] width 17 height 18
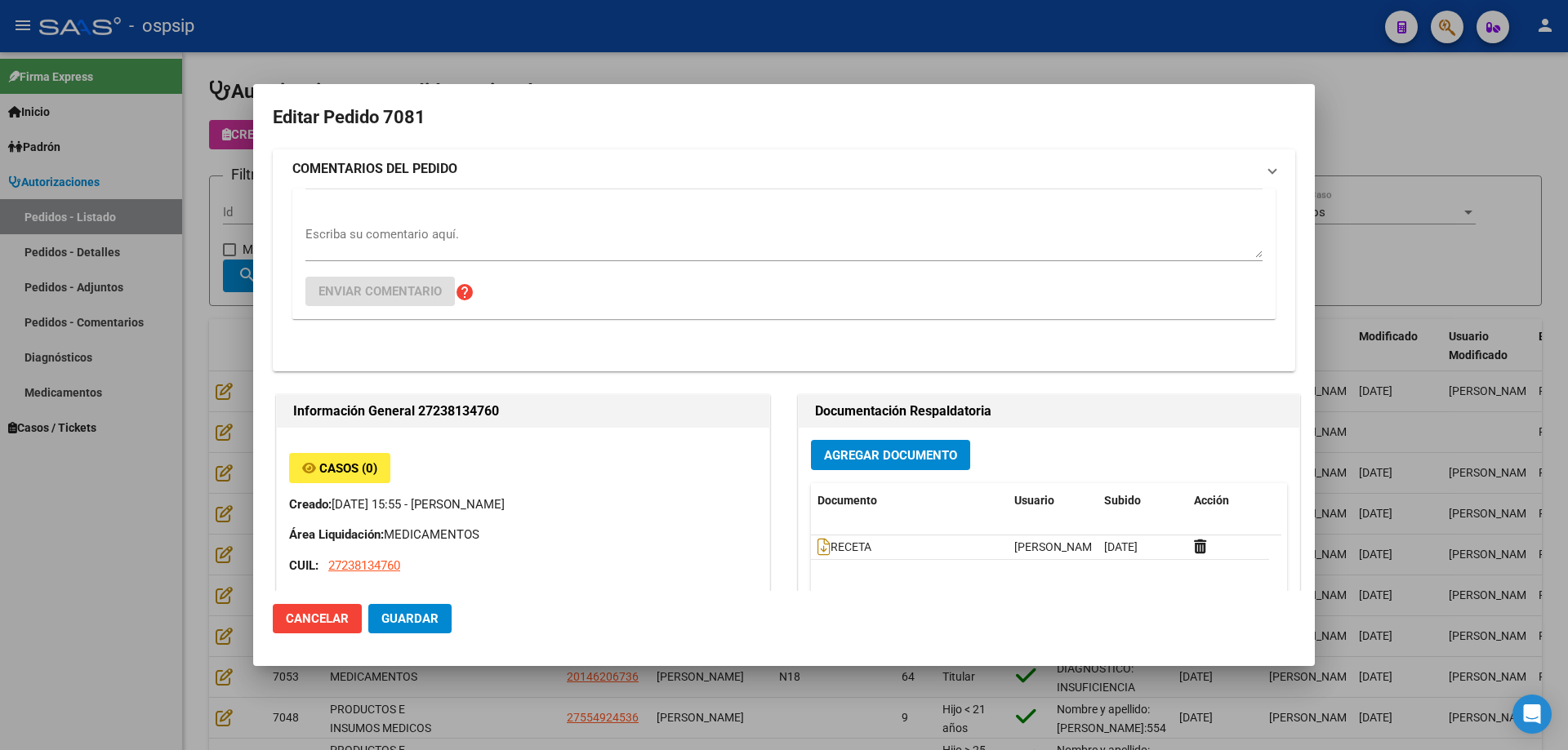
type input "[GEOGRAPHIC_DATA], [PERSON_NAME], EL TORDO 2365"
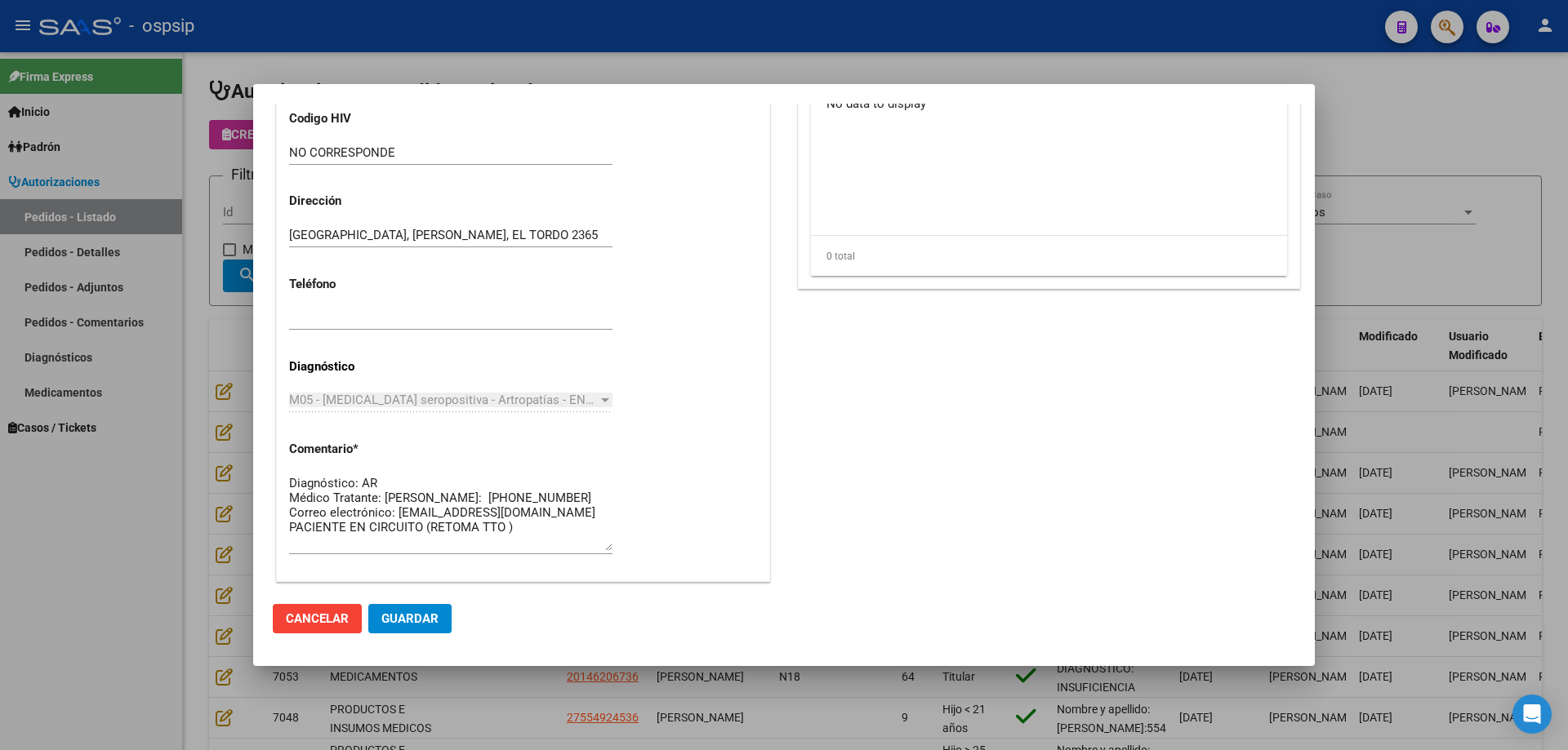
scroll to position [735, 0]
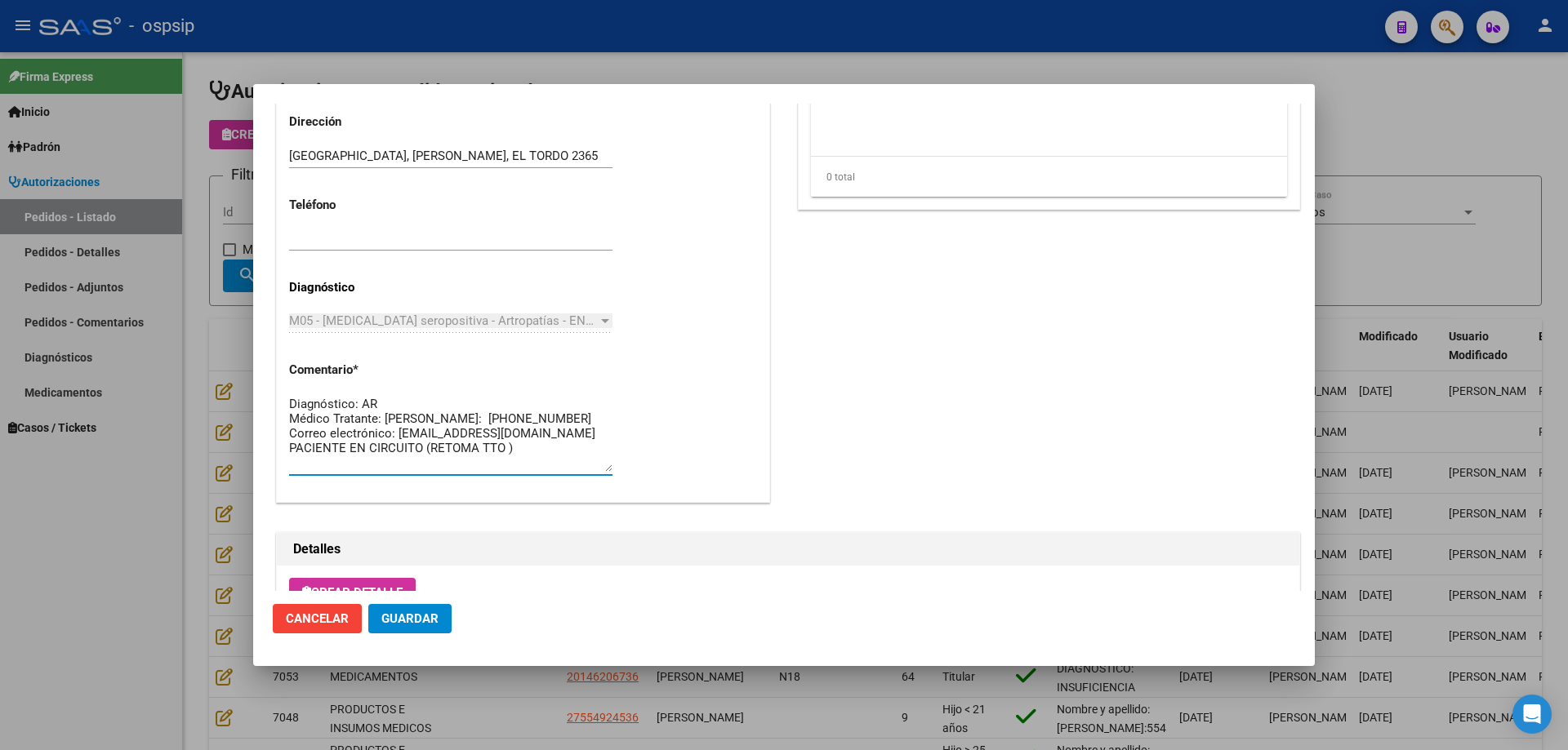
drag, startPoint x: 532, startPoint y: 468, endPoint x: 270, endPoint y: 378, distance: 277.0
click at [270, 378] on mat-dialog-content "Editar Pedido 7081 COMENTARIOS DEL PEDIDO Escriba su comentario aquí. Enviar co…" at bounding box center [784, 347] width 1062 height 487
